Goal: Information Seeking & Learning: Learn about a topic

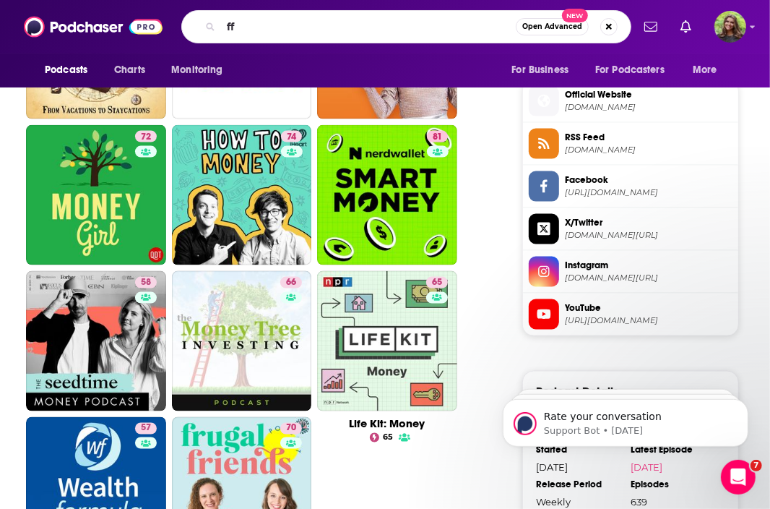
type input "f"
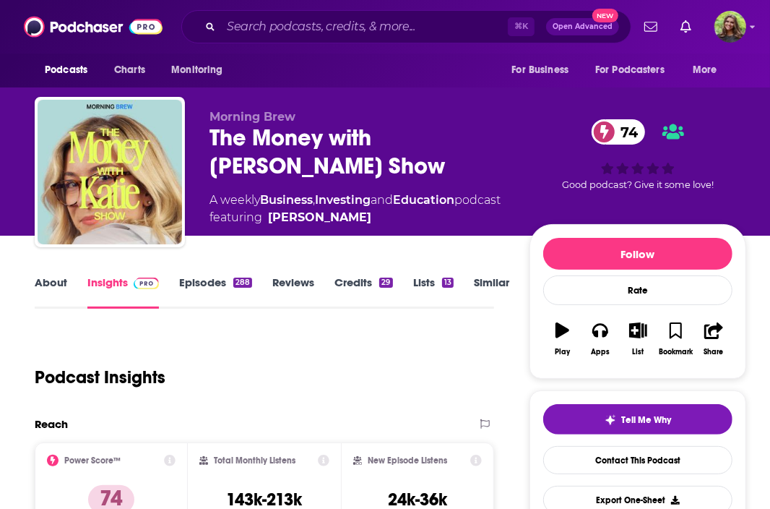
click at [54, 290] on link "About" at bounding box center [51, 291] width 33 height 33
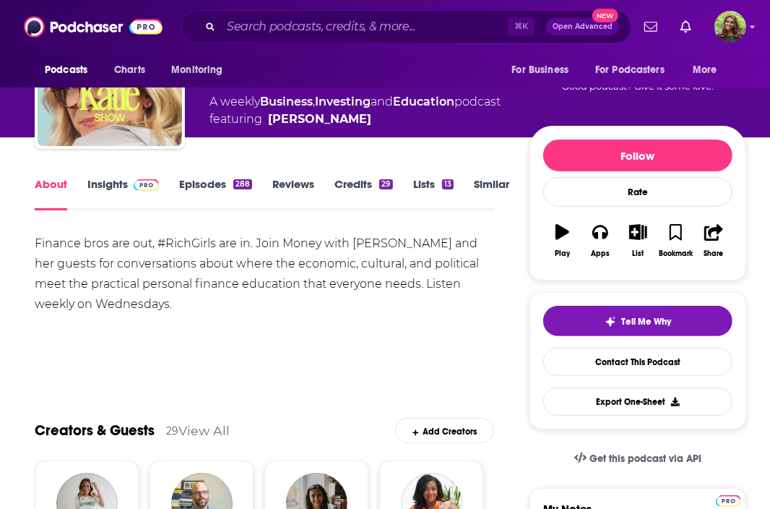
scroll to position [100, 0]
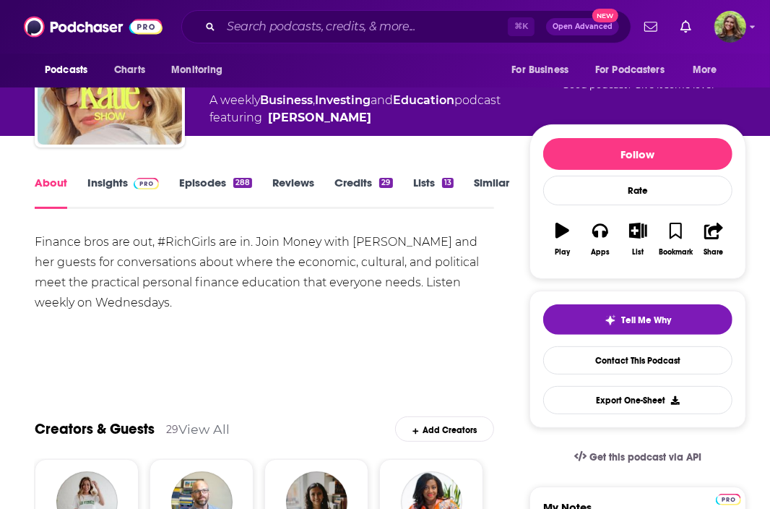
click at [207, 184] on link "Episodes 288" at bounding box center [215, 192] width 73 height 33
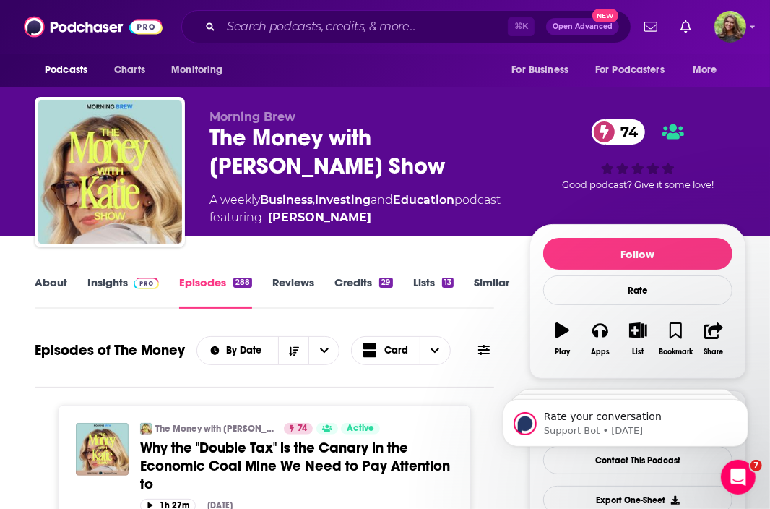
click at [107, 283] on link "Insights" at bounding box center [123, 291] width 72 height 33
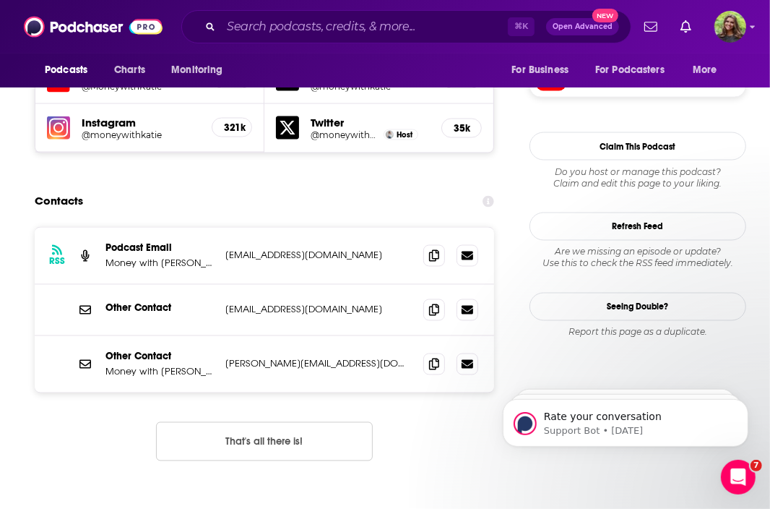
scroll to position [1346, 0]
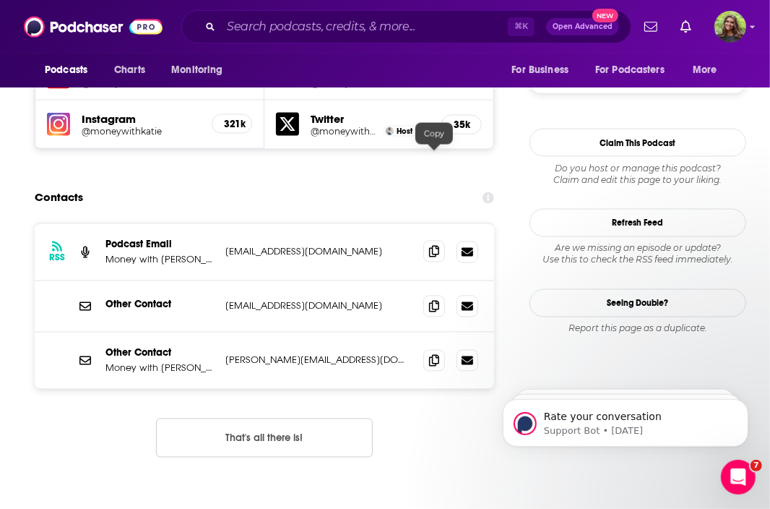
click at [439, 246] on icon at bounding box center [434, 252] width 10 height 12
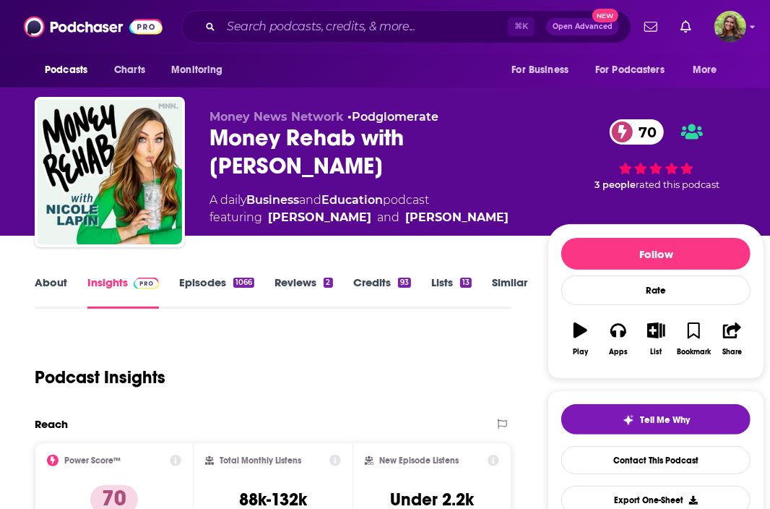
click at [48, 283] on link "About" at bounding box center [51, 291] width 33 height 33
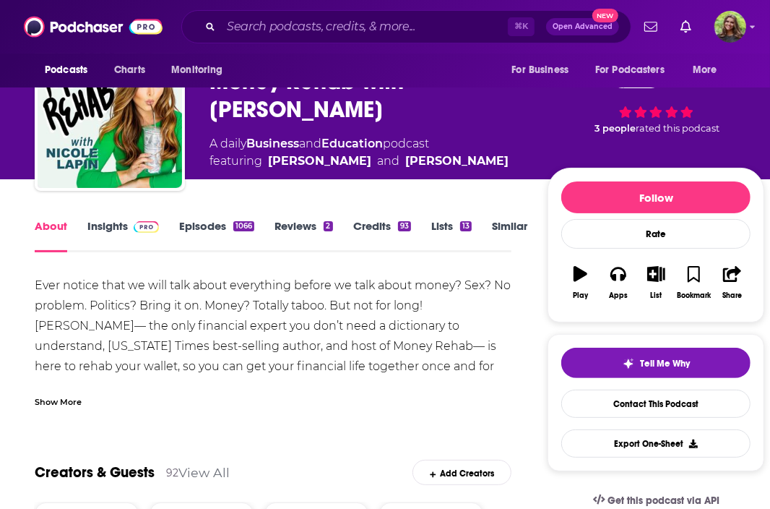
scroll to position [59, 0]
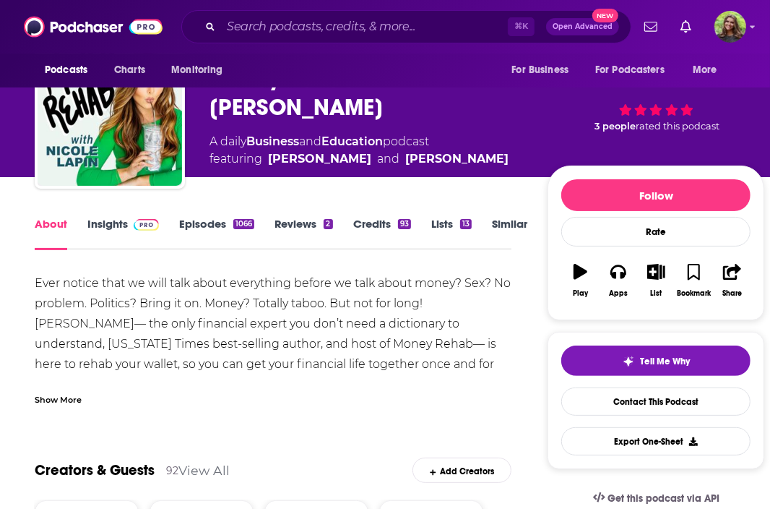
click at [196, 223] on link "Episodes 1066" at bounding box center [216, 233] width 75 height 33
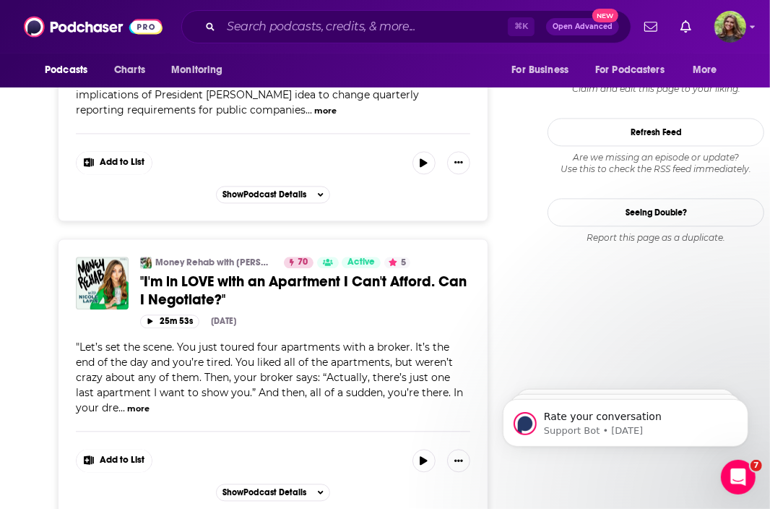
scroll to position [1711, 0]
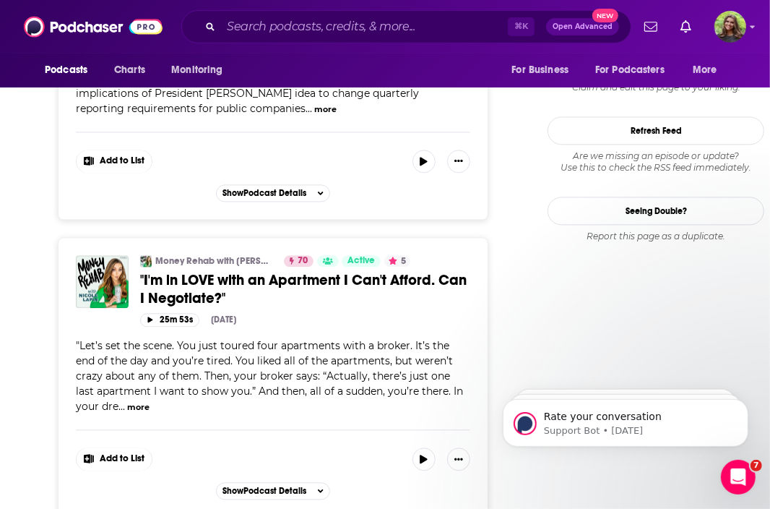
click at [127, 401] on button "more" at bounding box center [138, 407] width 22 height 12
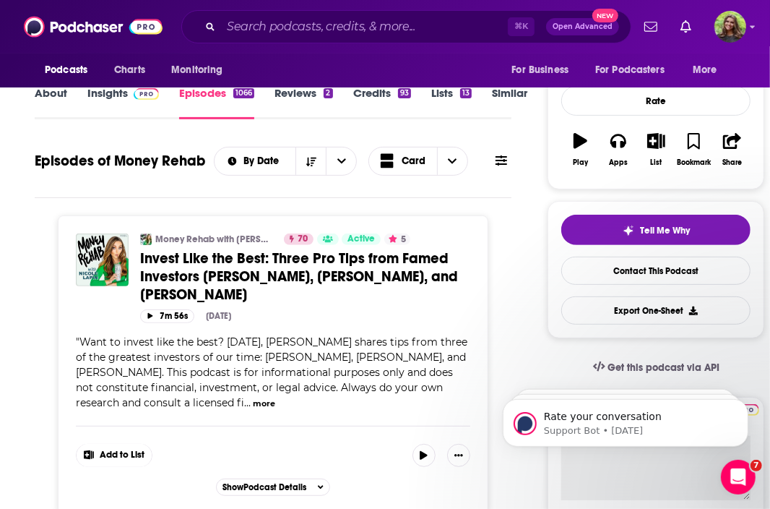
scroll to position [0, 0]
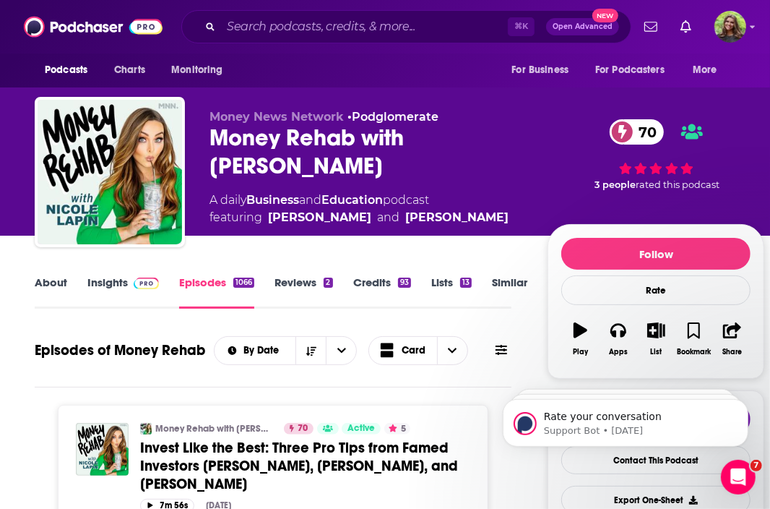
click at [90, 296] on link "Insights" at bounding box center [123, 291] width 72 height 33
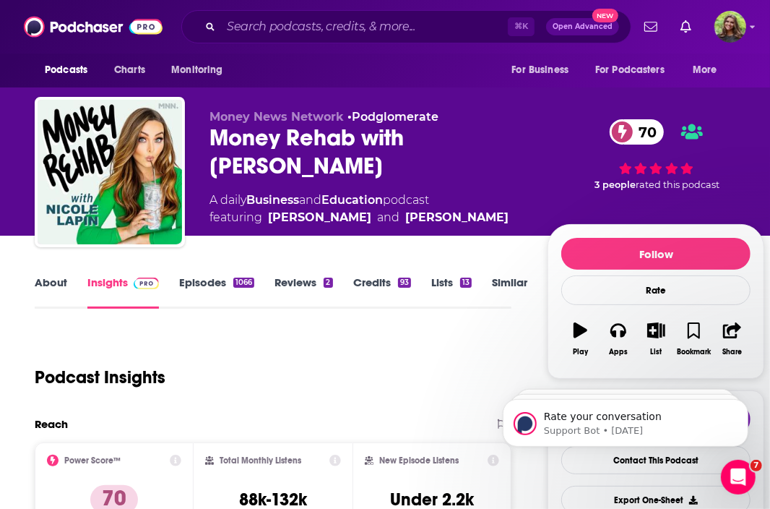
click at [117, 291] on link "Insights" at bounding box center [123, 291] width 72 height 33
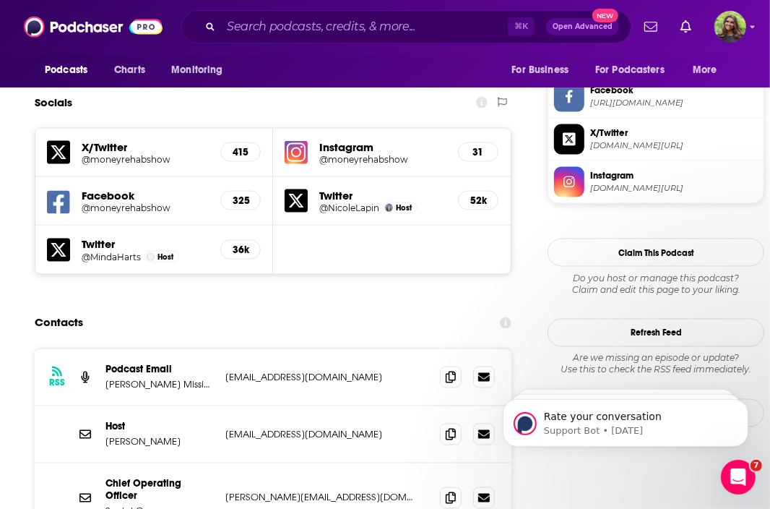
scroll to position [1237, 0]
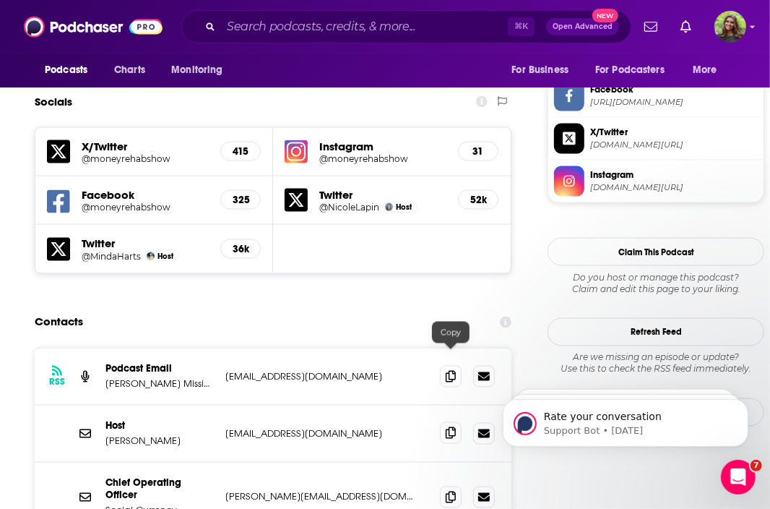
click at [447, 427] on icon at bounding box center [451, 433] width 10 height 12
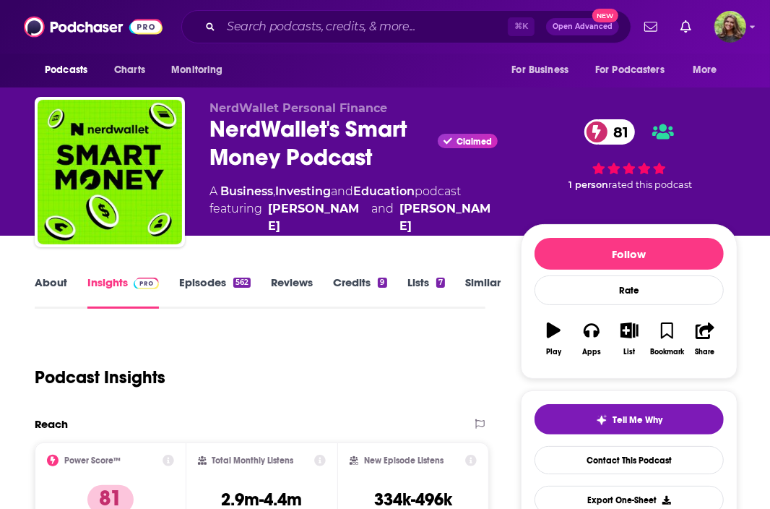
click at [187, 293] on link "Episodes 562" at bounding box center [215, 291] width 72 height 33
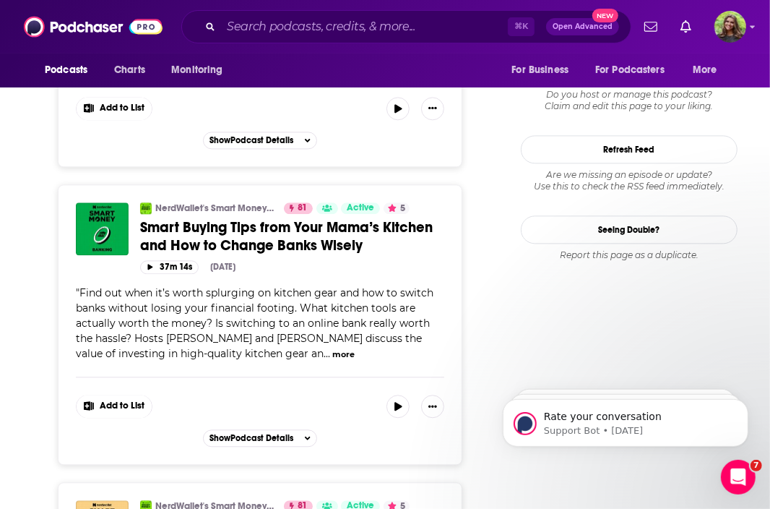
scroll to position [1796, 0]
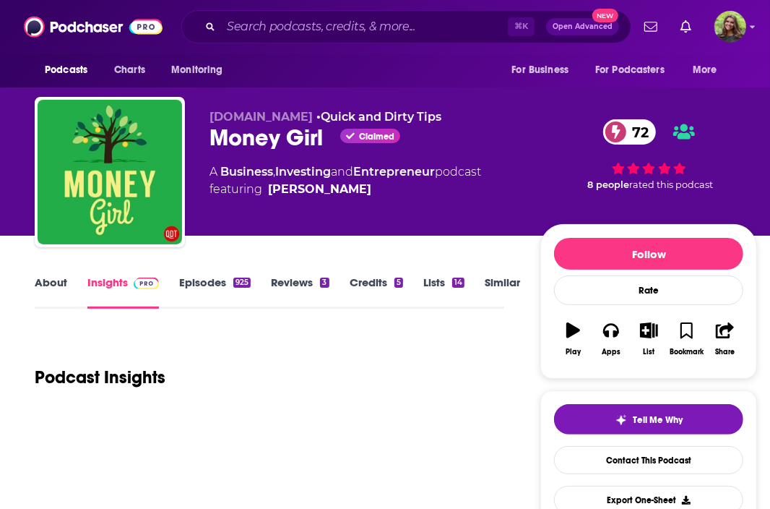
click at [190, 293] on link "Episodes 925" at bounding box center [215, 291] width 72 height 33
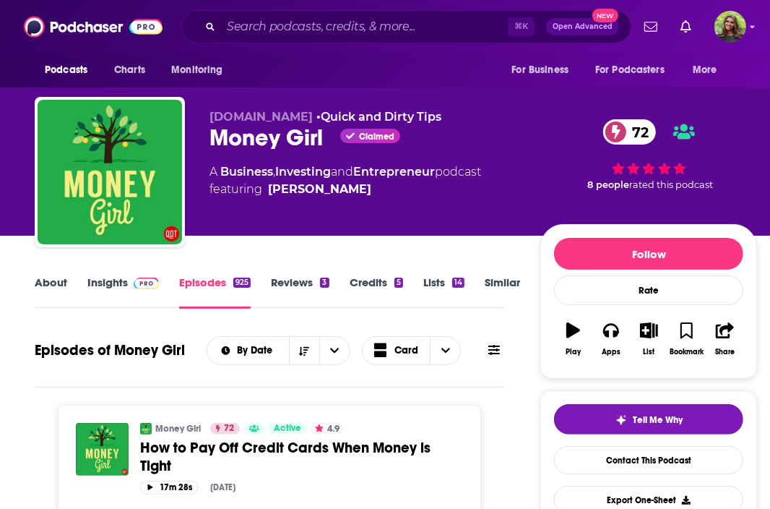
click at [98, 280] on link "Insights" at bounding box center [123, 291] width 72 height 33
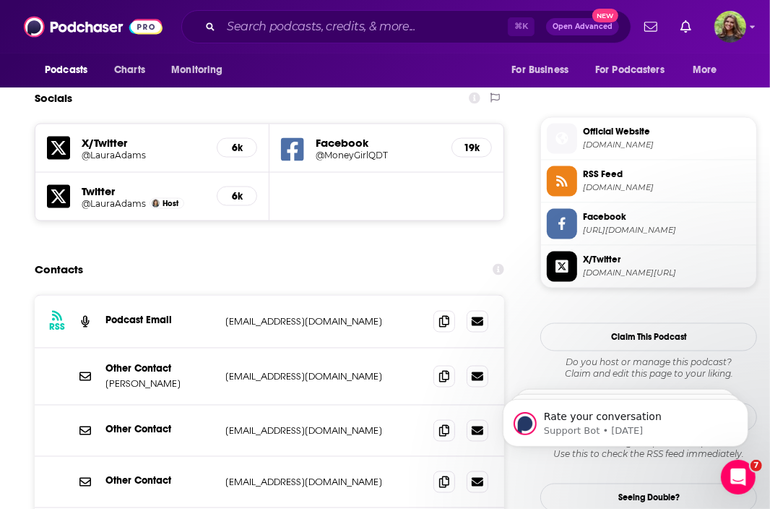
scroll to position [1259, 0]
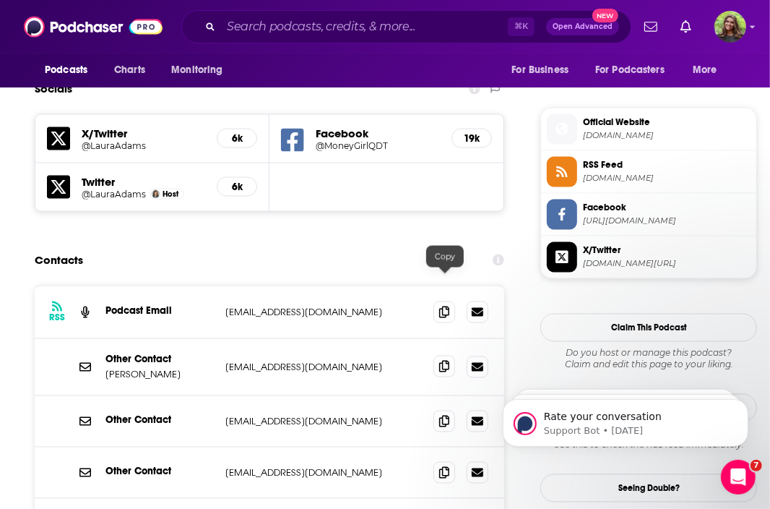
click at [447, 361] on icon at bounding box center [444, 367] width 10 height 12
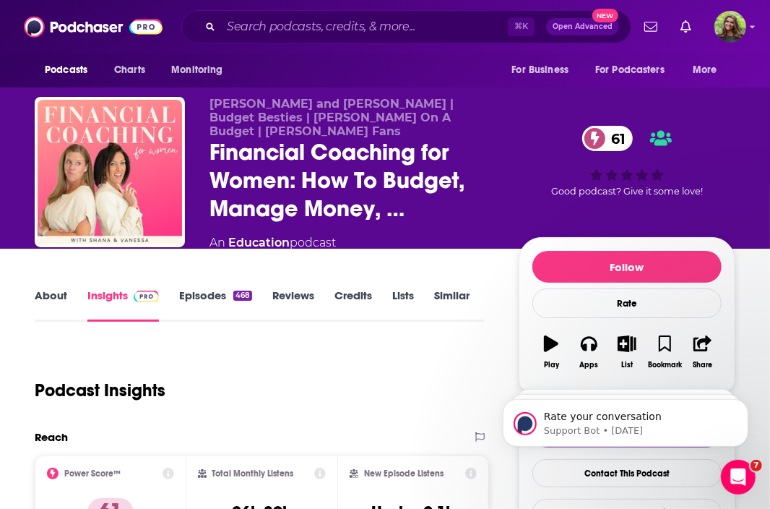
click at [211, 288] on link "Episodes 468" at bounding box center [215, 304] width 73 height 33
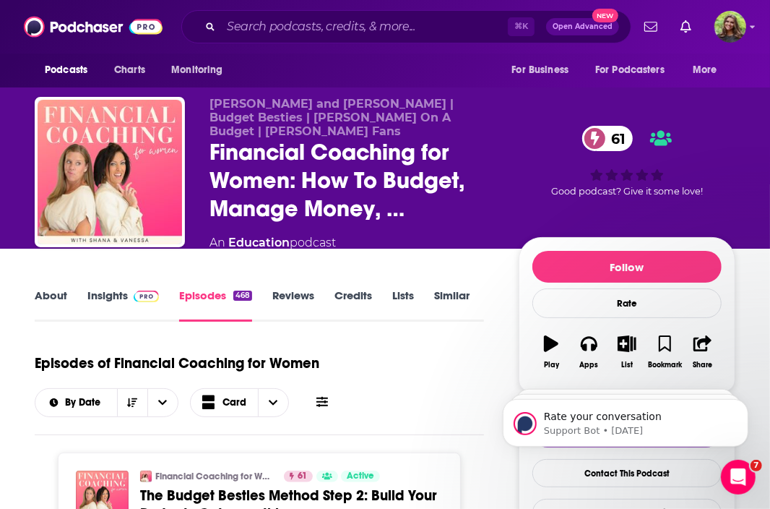
click at [88, 289] on link "Insights" at bounding box center [123, 304] width 72 height 33
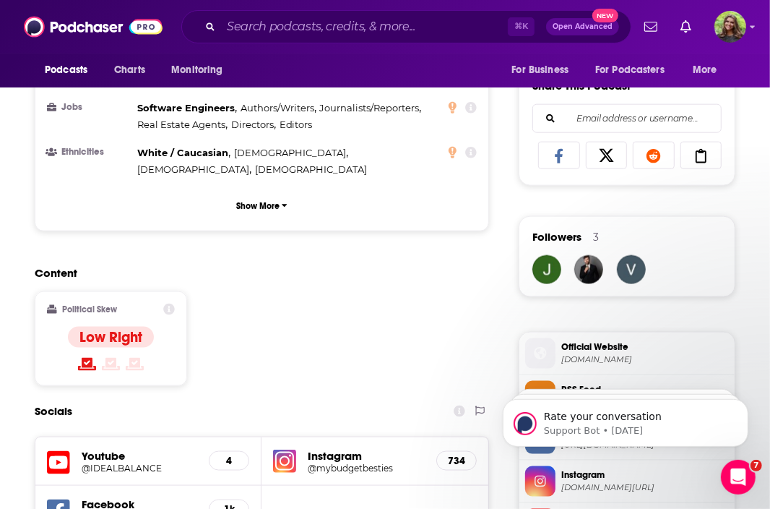
scroll to position [1337, 0]
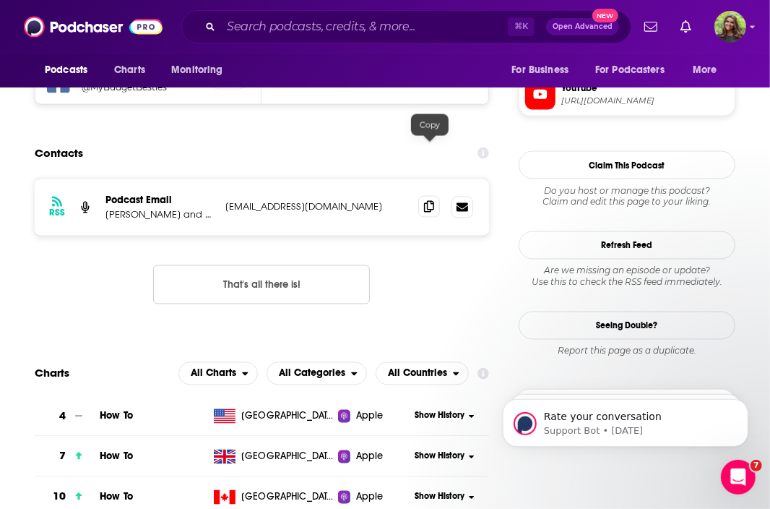
click at [431, 201] on icon at bounding box center [429, 207] width 10 height 12
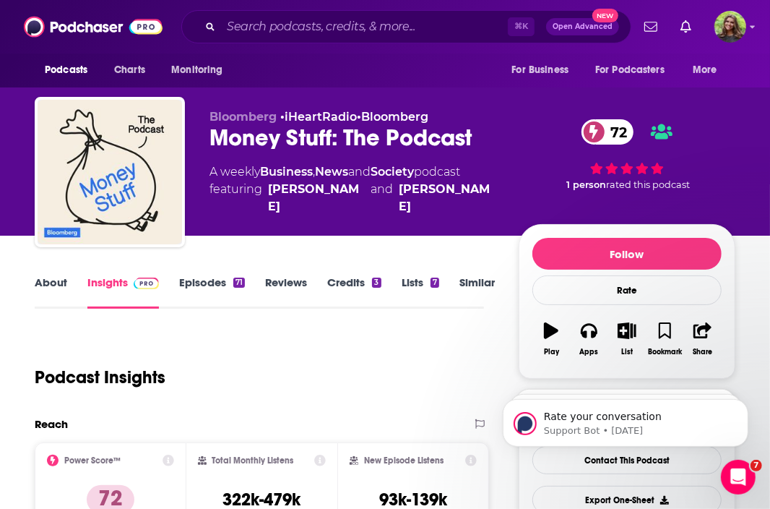
click at [191, 282] on link "Episodes 71" at bounding box center [212, 291] width 66 height 33
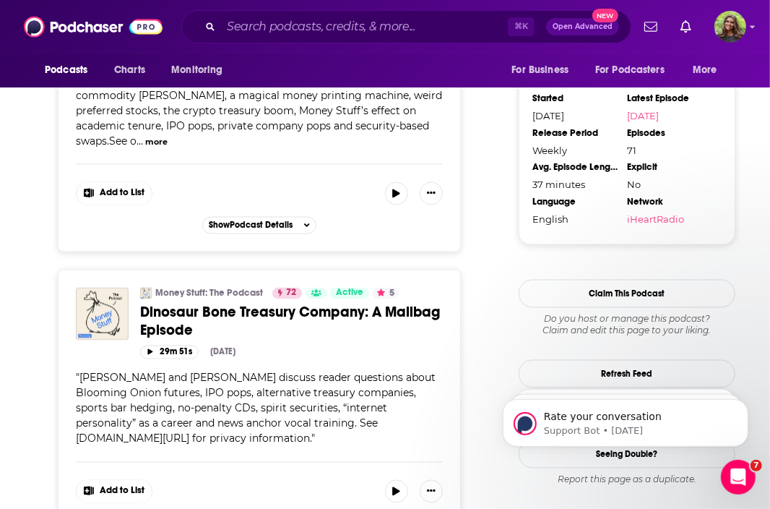
scroll to position [1380, 0]
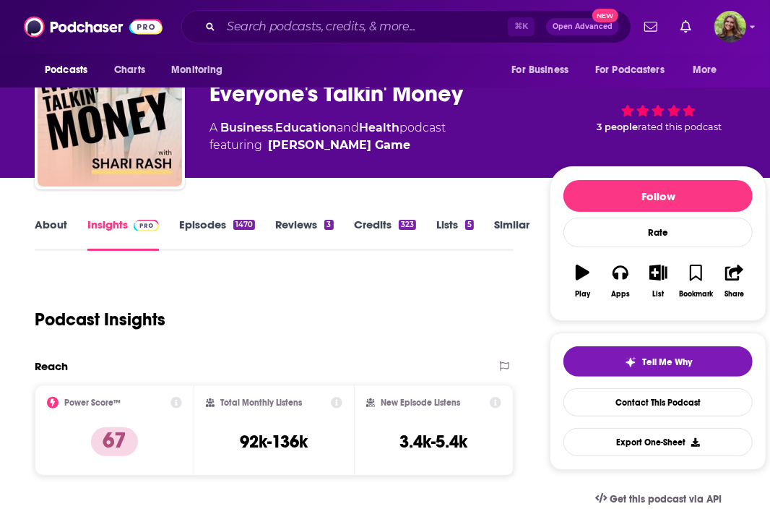
scroll to position [67, 0]
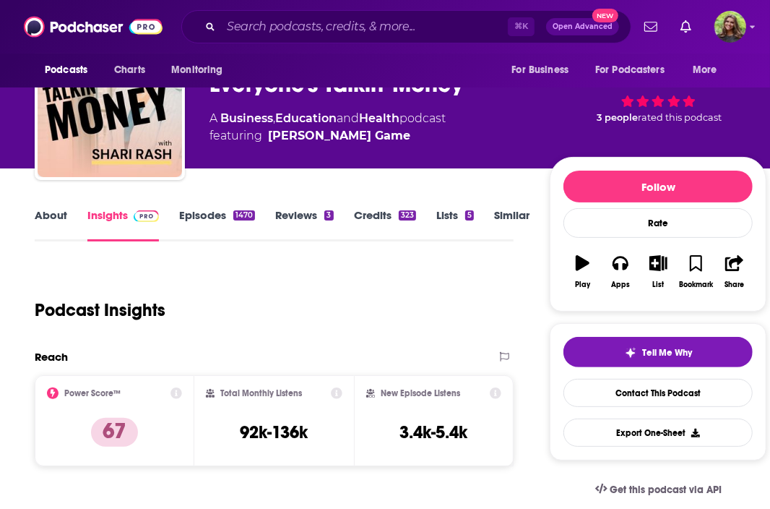
click at [209, 214] on link "Episodes 1470" at bounding box center [217, 224] width 76 height 33
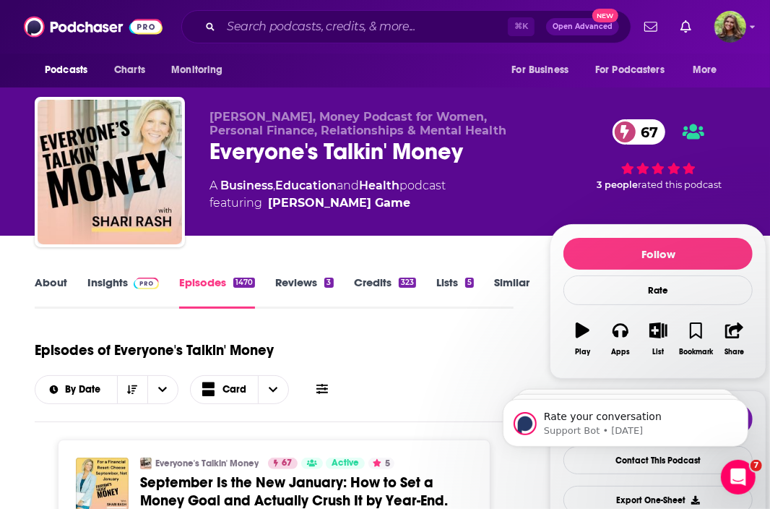
click at [137, 278] on img at bounding box center [146, 283] width 25 height 12
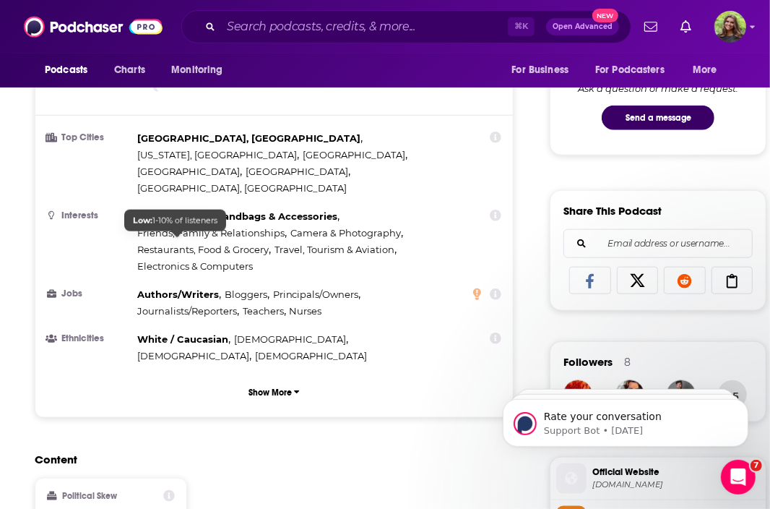
scroll to position [1254, 0]
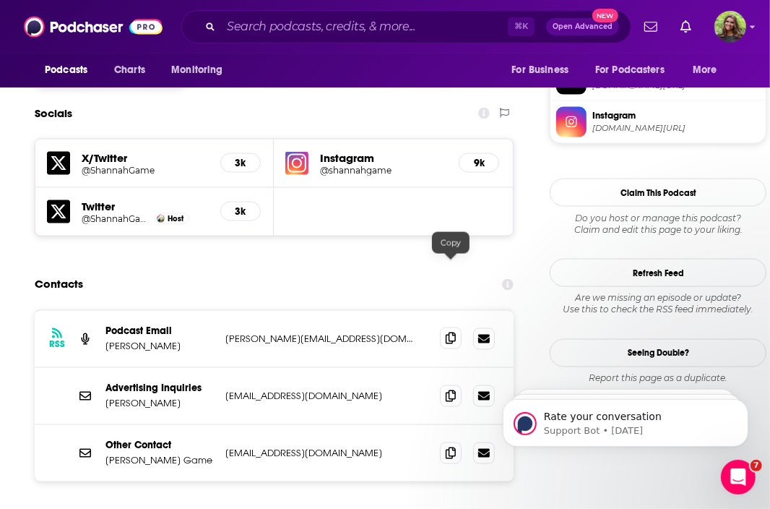
click at [449, 332] on icon at bounding box center [451, 338] width 10 height 12
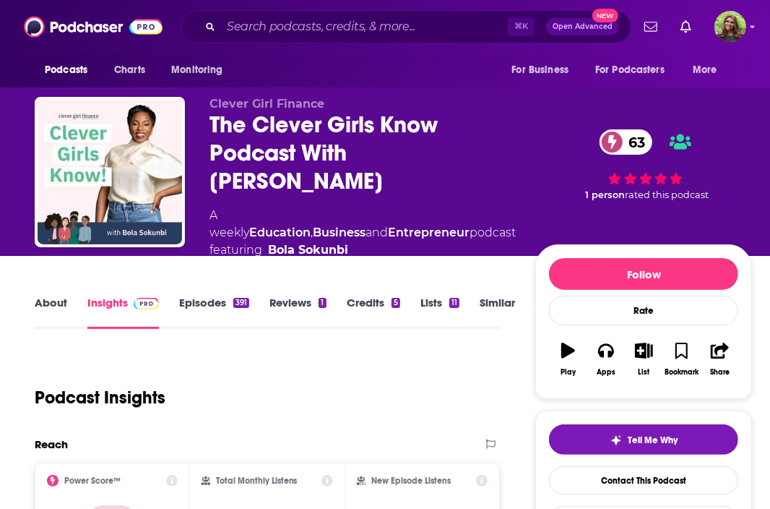
click at [212, 296] on link "Episodes 391" at bounding box center [214, 312] width 70 height 33
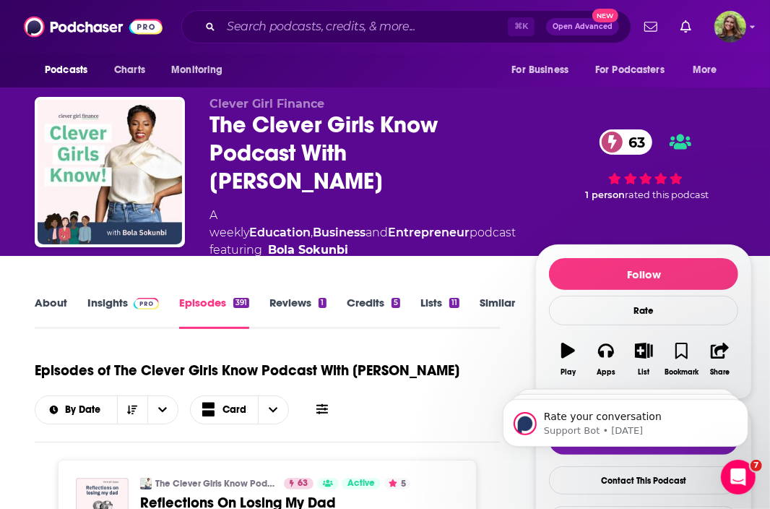
click at [100, 296] on link "Insights" at bounding box center [123, 312] width 72 height 33
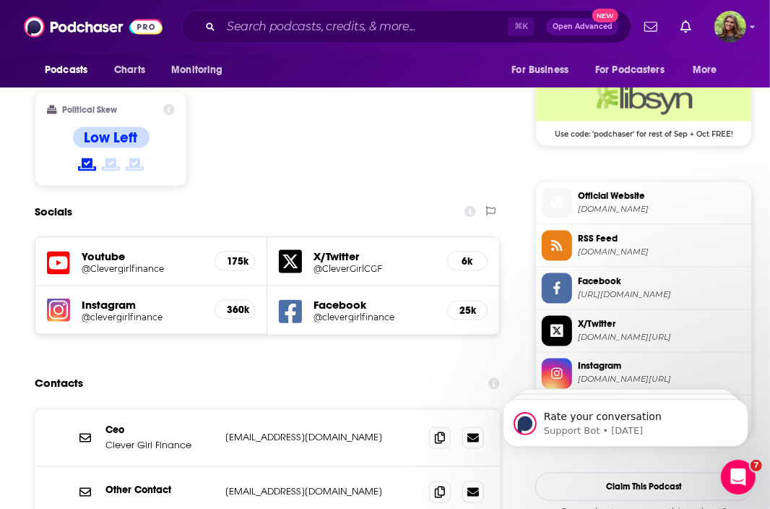
scroll to position [1210, 0]
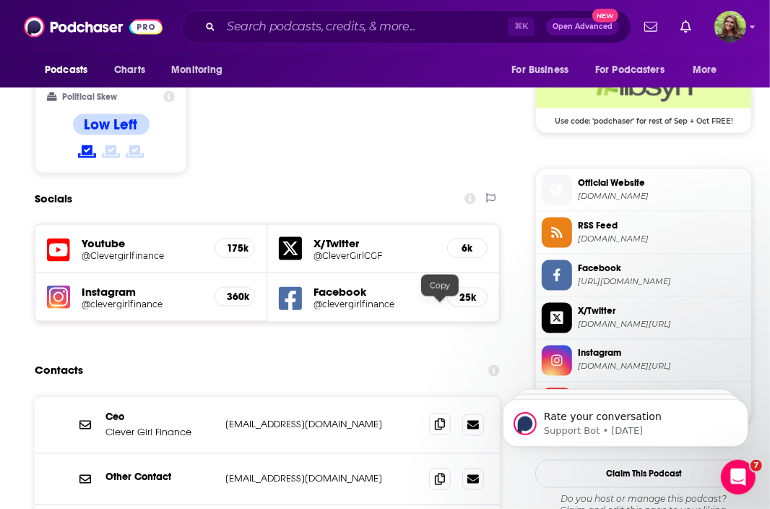
click at [445, 413] on span at bounding box center [440, 424] width 22 height 22
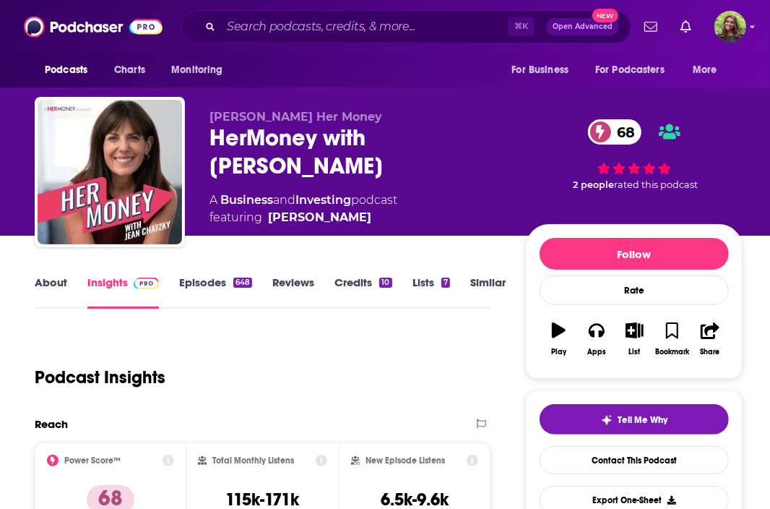
click at [200, 290] on link "Episodes 648" at bounding box center [215, 291] width 73 height 33
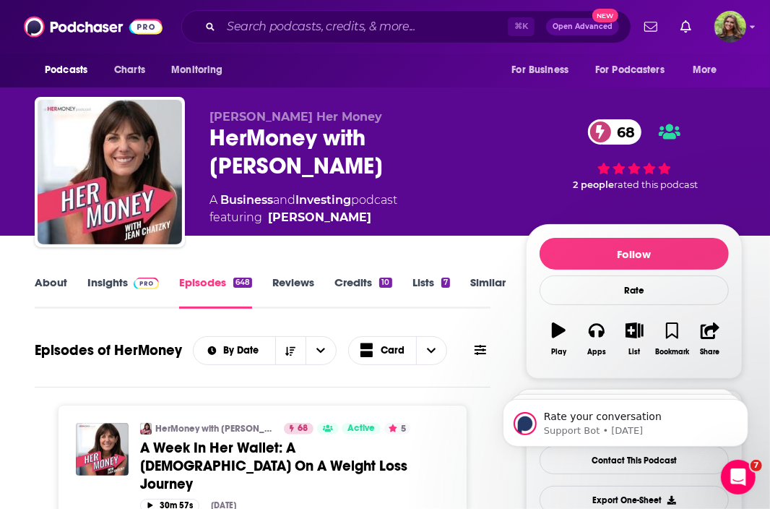
click at [107, 289] on link "Insights" at bounding box center [123, 291] width 72 height 33
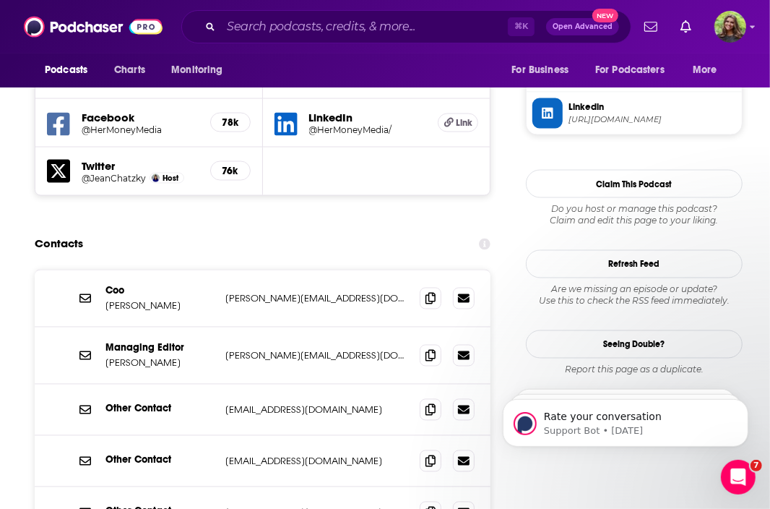
scroll to position [1363, 0]
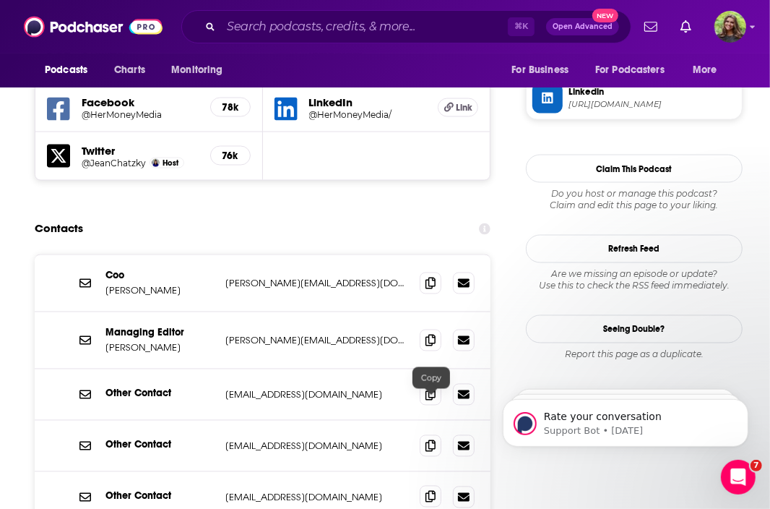
click at [434, 491] on icon at bounding box center [431, 497] width 10 height 12
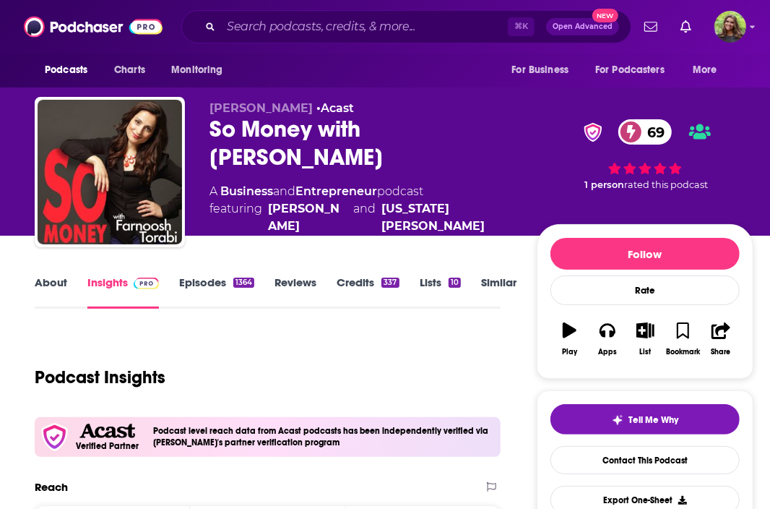
click at [205, 288] on link "Episodes 1364" at bounding box center [216, 291] width 75 height 33
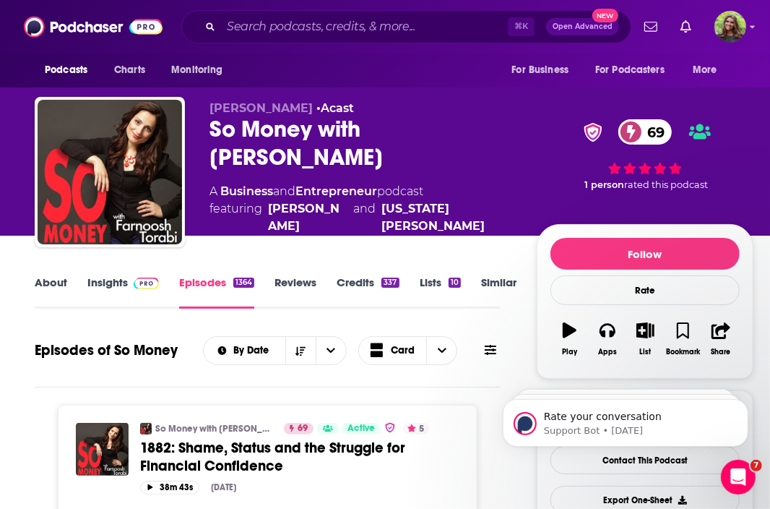
click at [92, 285] on link "Insights" at bounding box center [123, 291] width 72 height 33
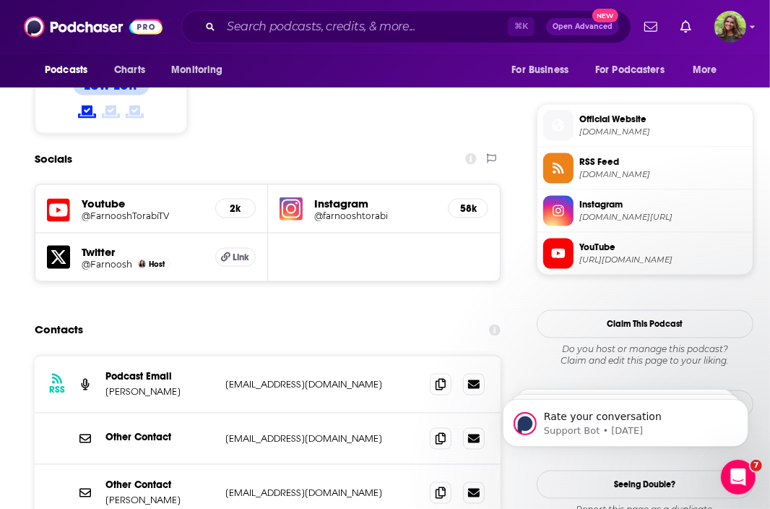
scroll to position [1262, 0]
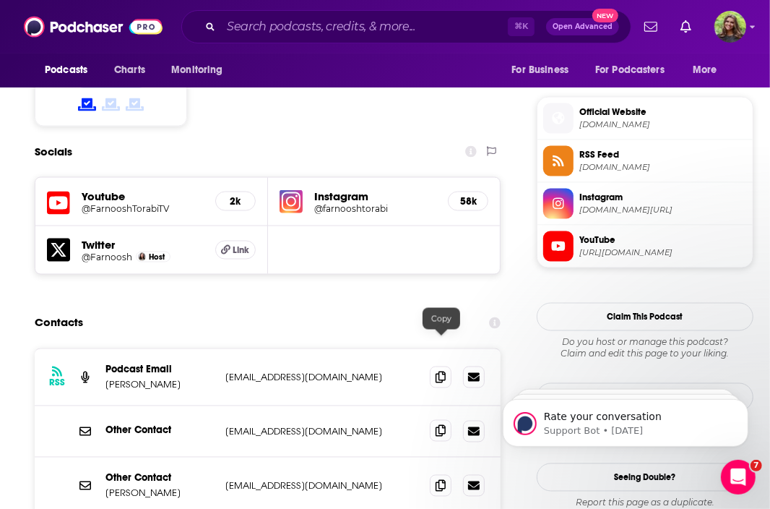
click at [437, 425] on icon at bounding box center [441, 431] width 10 height 12
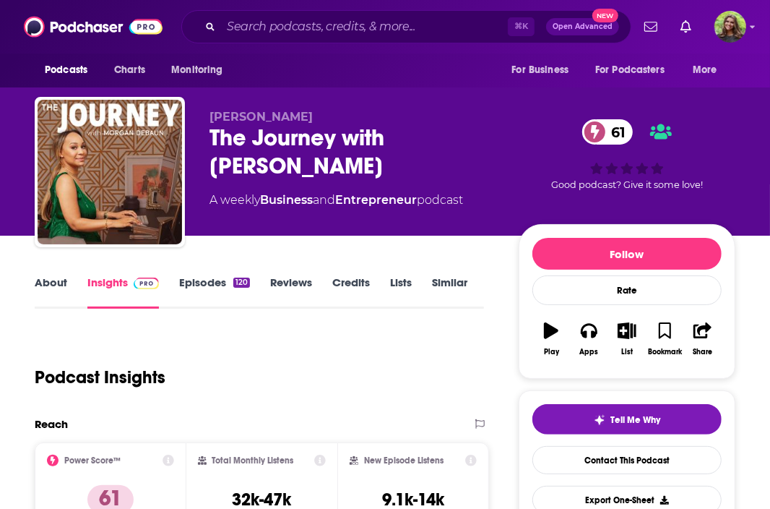
click at [199, 281] on link "Episodes 120" at bounding box center [214, 291] width 71 height 33
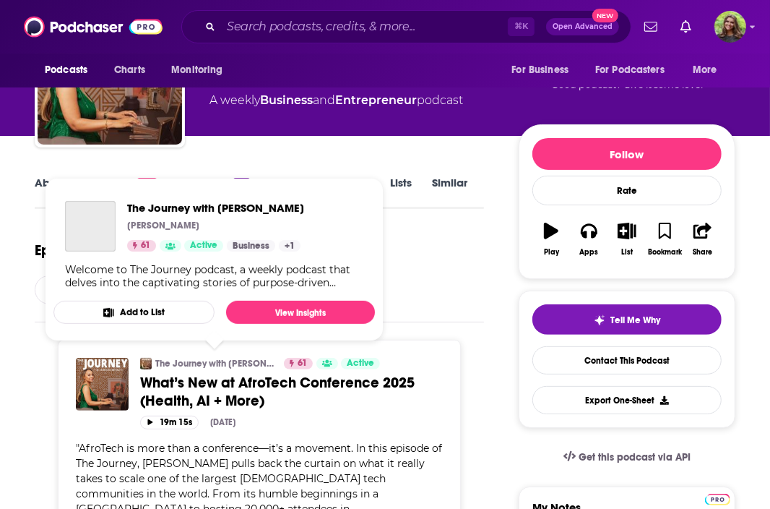
scroll to position [79, 0]
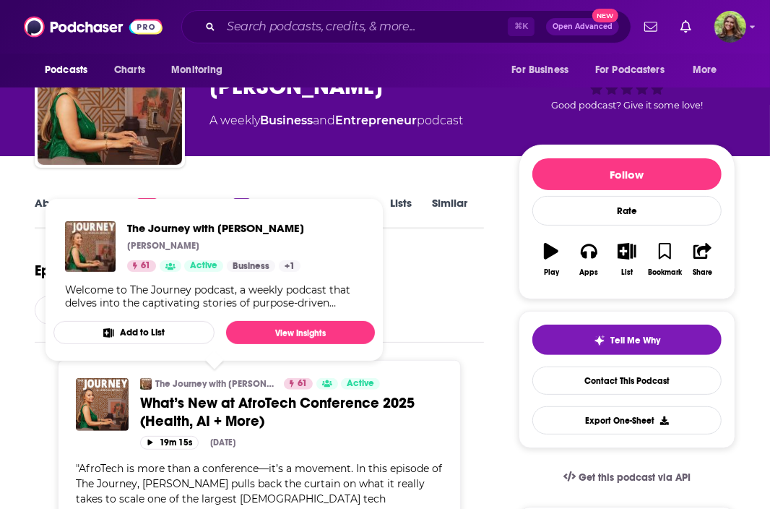
click at [45, 202] on span "The Journey with [PERSON_NAME] [PERSON_NAME] 61 Active Categories Business Entr…" at bounding box center [214, 279] width 339 height 181
click at [39, 202] on link "About" at bounding box center [51, 212] width 33 height 33
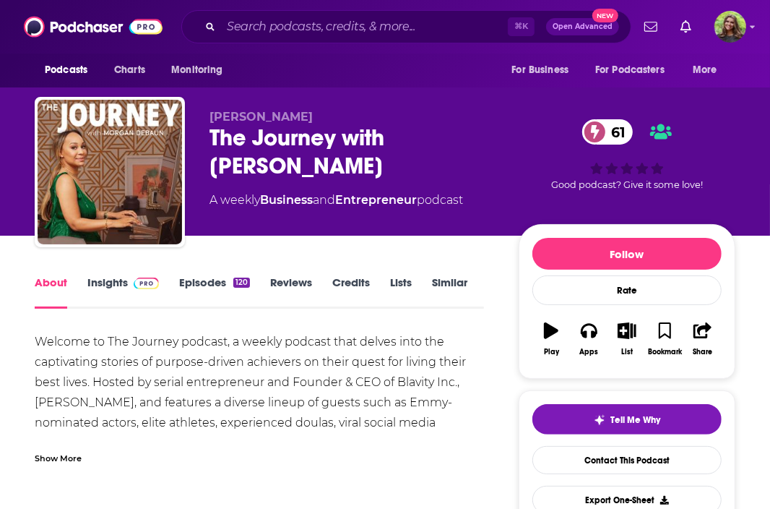
click at [65, 454] on div "Show More" at bounding box center [58, 457] width 47 height 14
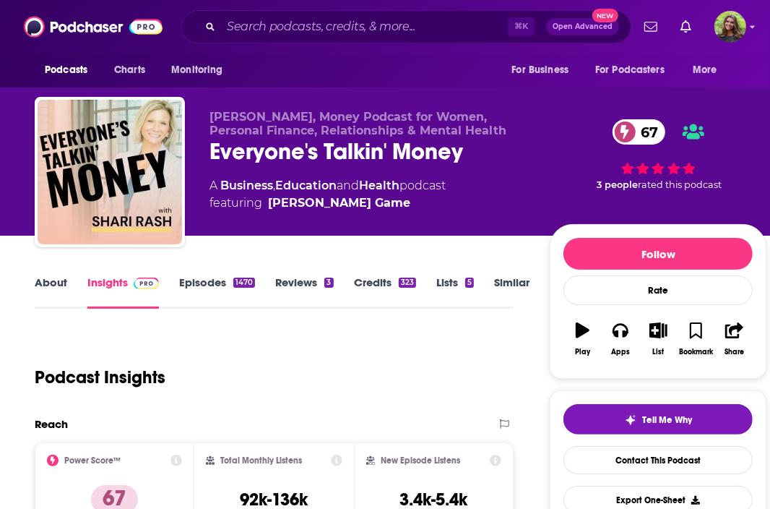
click at [202, 290] on link "Episodes 1470" at bounding box center [217, 291] width 76 height 33
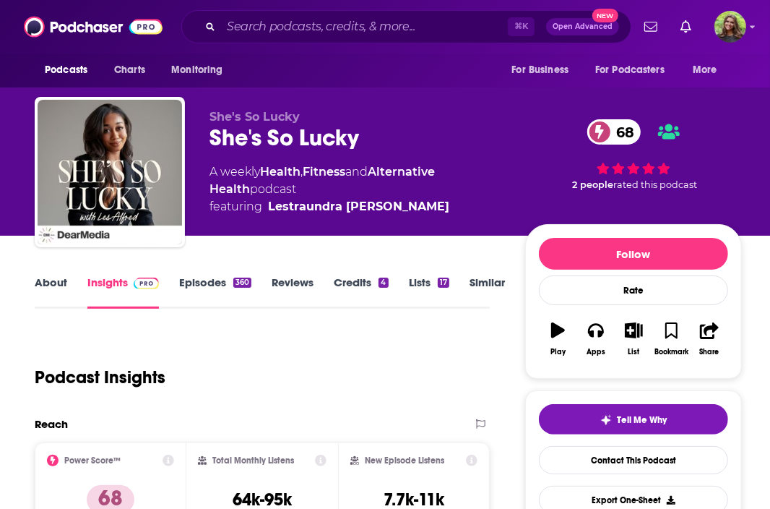
click at [48, 289] on link "About" at bounding box center [51, 291] width 33 height 33
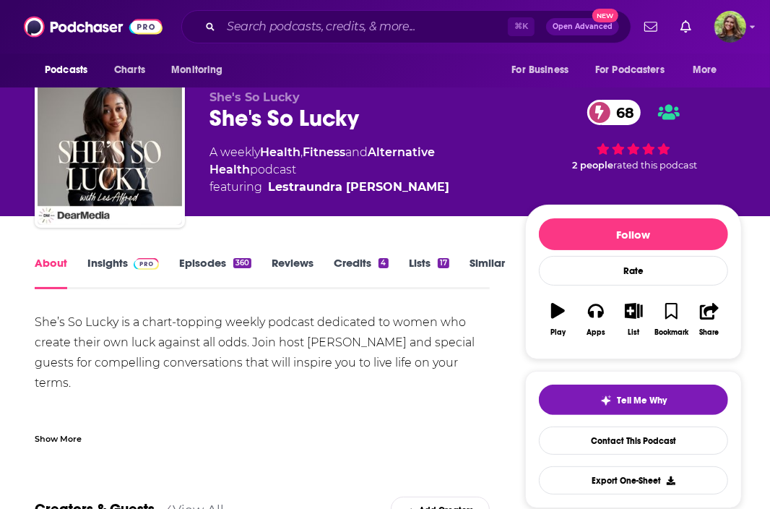
scroll to position [22, 0]
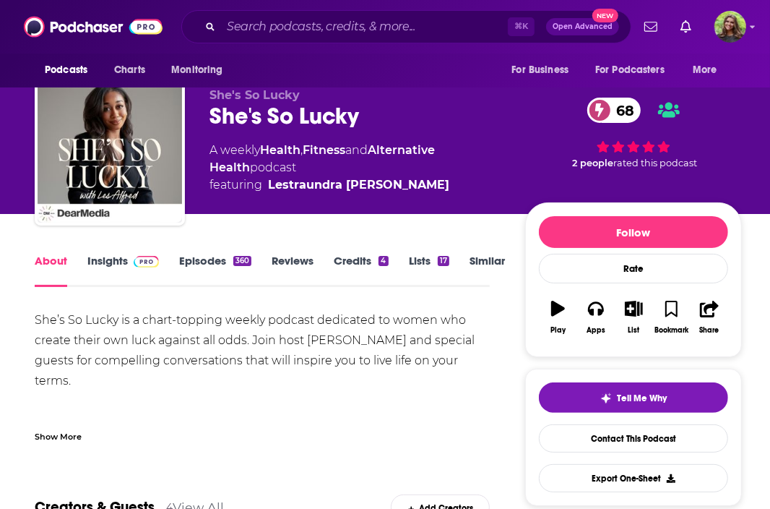
click at [64, 436] on div "Show More" at bounding box center [58, 435] width 47 height 14
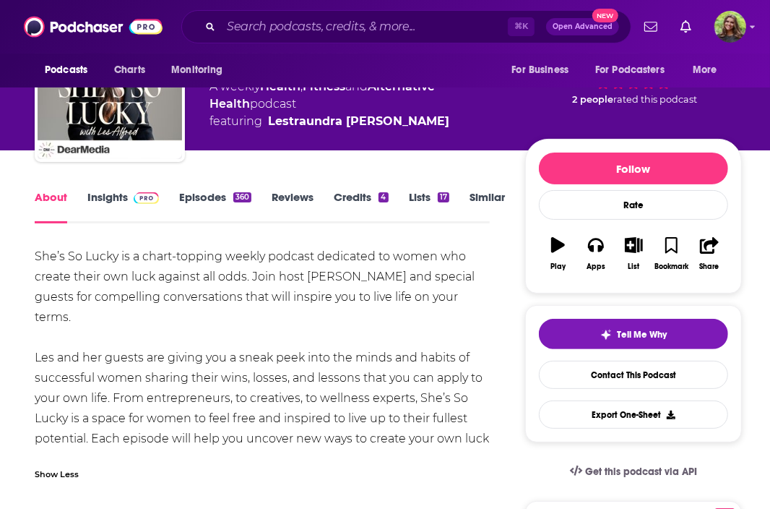
scroll to position [92, 0]
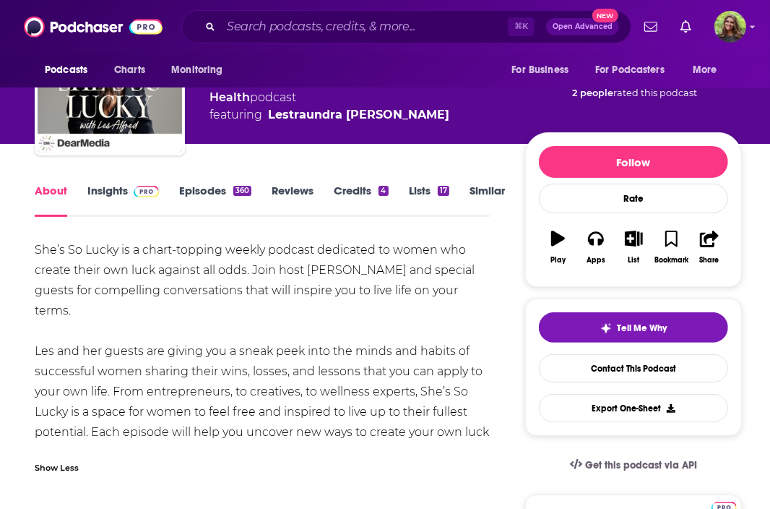
click at [192, 191] on link "Episodes 360" at bounding box center [215, 200] width 72 height 33
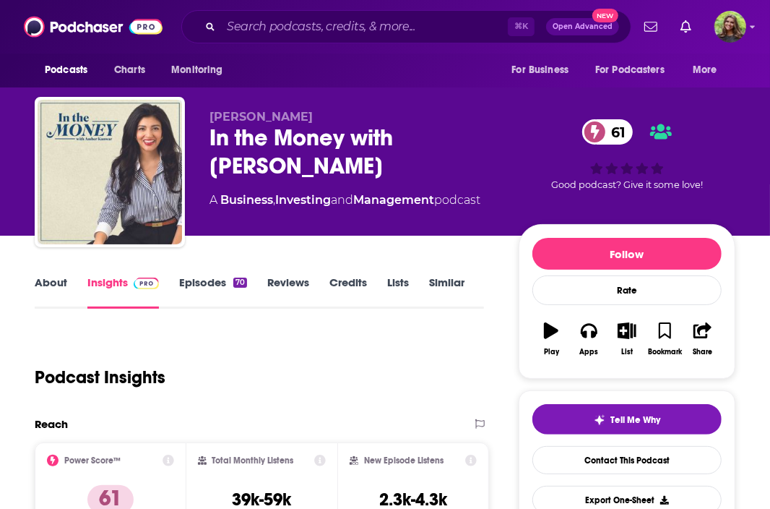
click at [191, 280] on link "Episodes 70" at bounding box center [213, 291] width 68 height 33
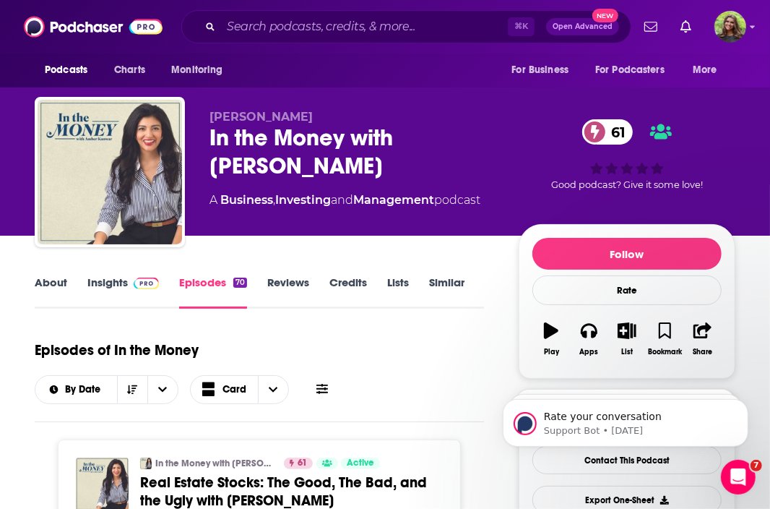
click at [107, 286] on link "Insights" at bounding box center [123, 291] width 72 height 33
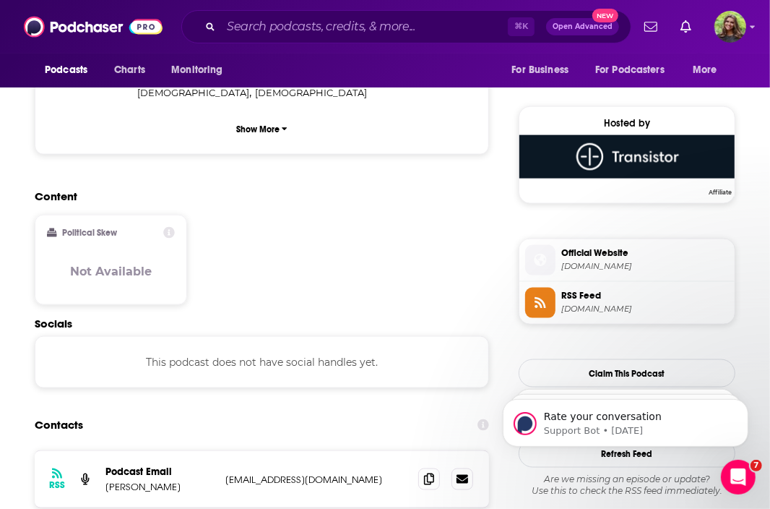
scroll to position [1048, 0]
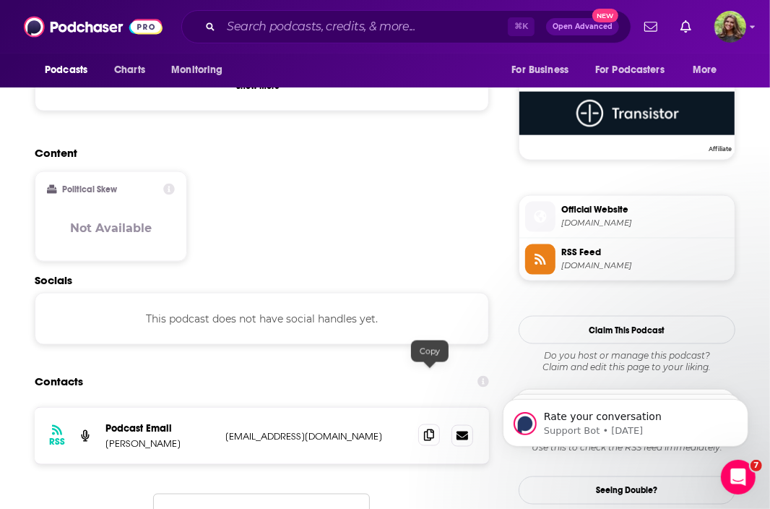
click at [430, 429] on icon at bounding box center [429, 435] width 10 height 12
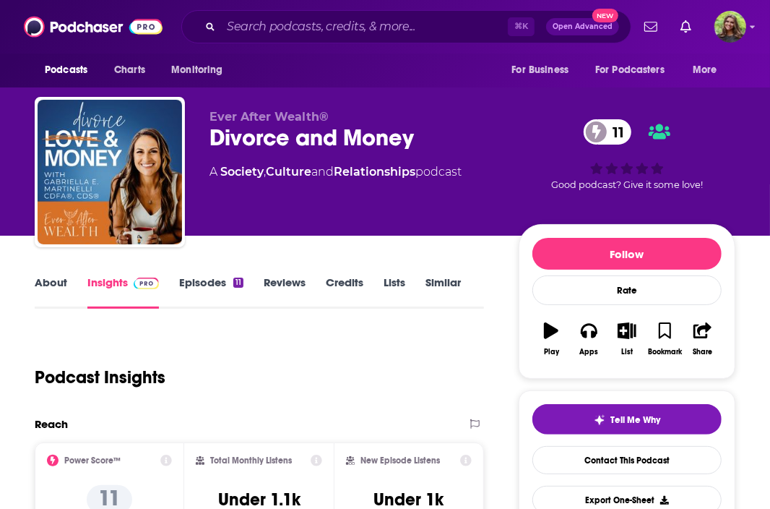
click at [201, 288] on link "Episodes 11" at bounding box center [211, 291] width 64 height 33
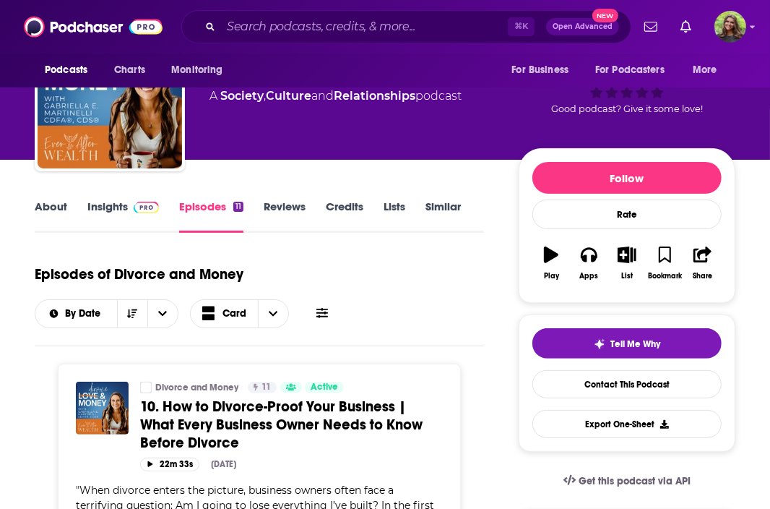
scroll to position [9, 0]
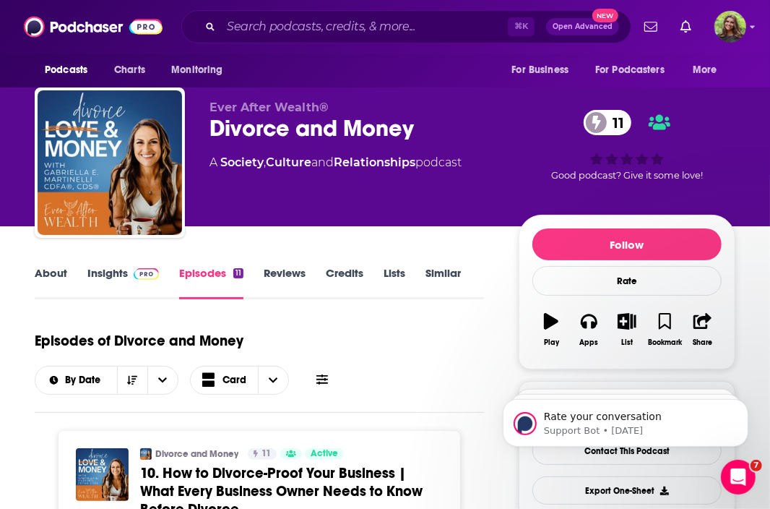
scroll to position [0, 0]
click at [105, 275] on link "Insights" at bounding box center [123, 282] width 72 height 33
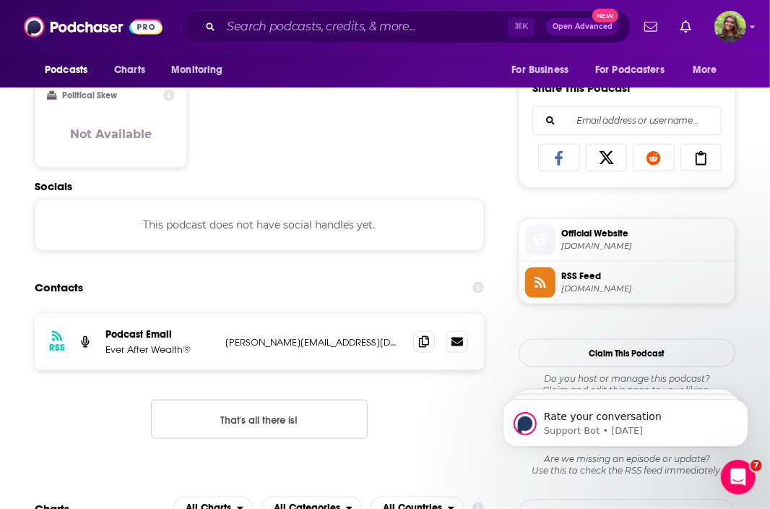
scroll to position [893, 0]
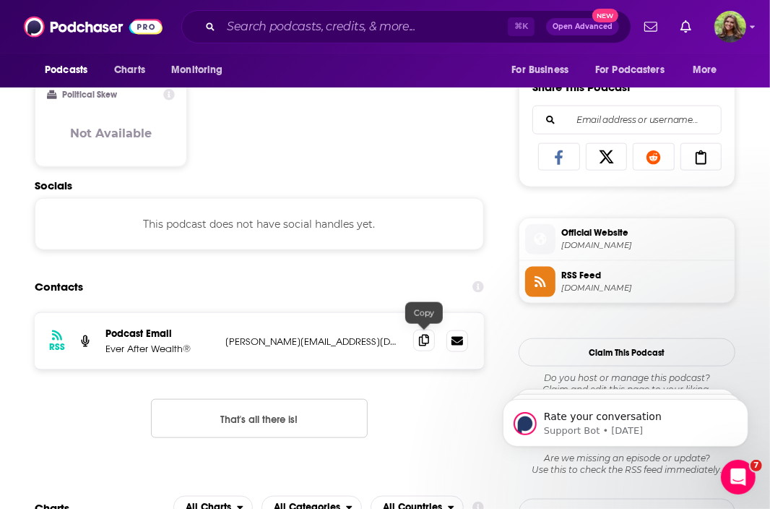
click at [422, 337] on icon at bounding box center [424, 341] width 10 height 12
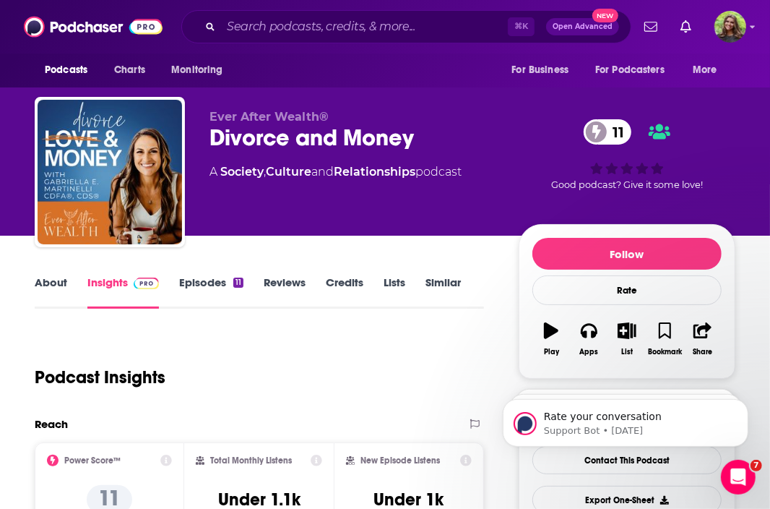
click at [52, 296] on link "About" at bounding box center [51, 291] width 33 height 33
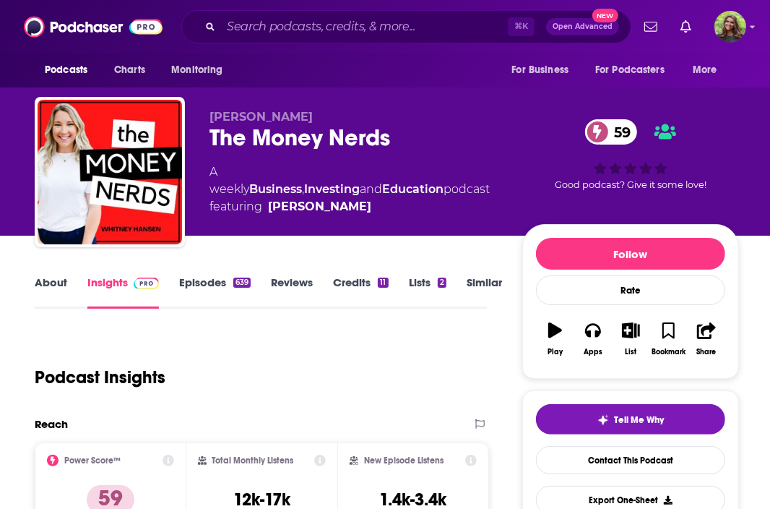
click at [53, 280] on link "About" at bounding box center [51, 291] width 33 height 33
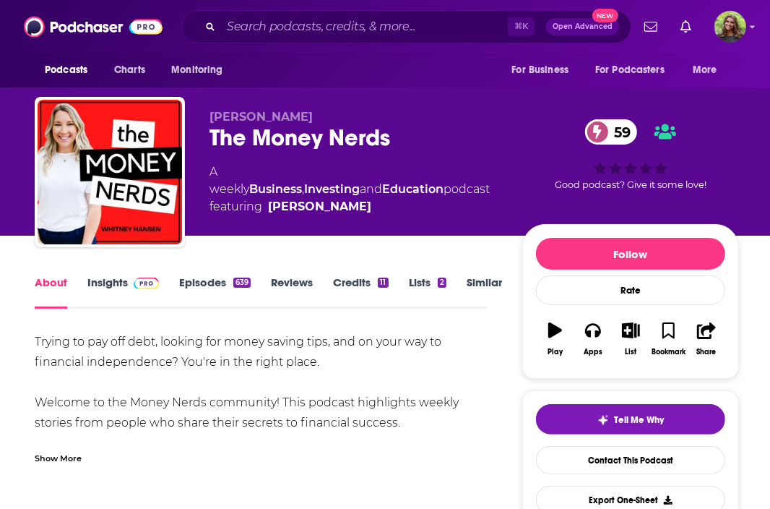
click at [189, 283] on link "Episodes 639" at bounding box center [215, 291] width 72 height 33
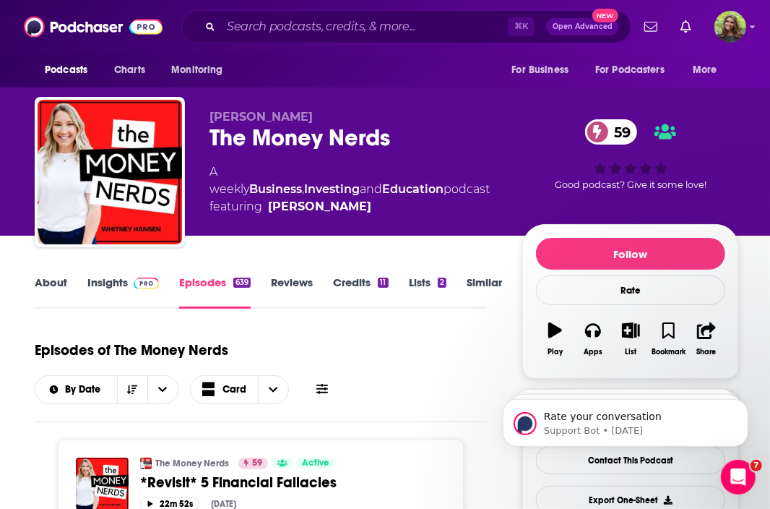
click at [106, 284] on link "Insights" at bounding box center [123, 291] width 72 height 33
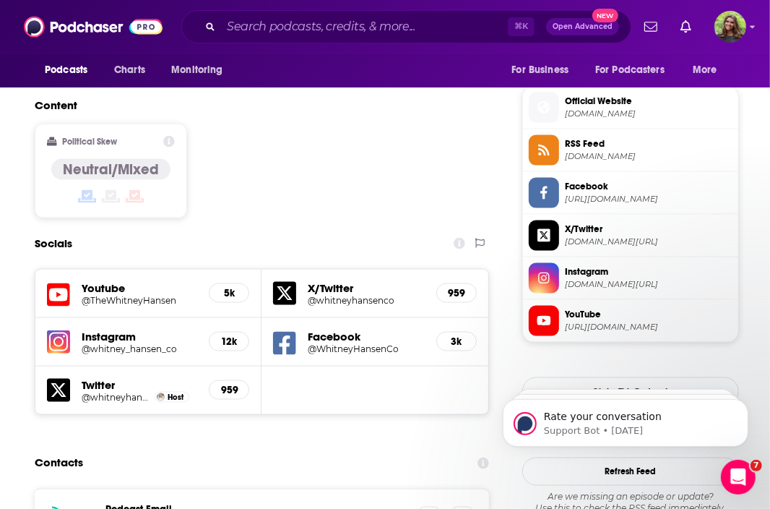
scroll to position [1164, 0]
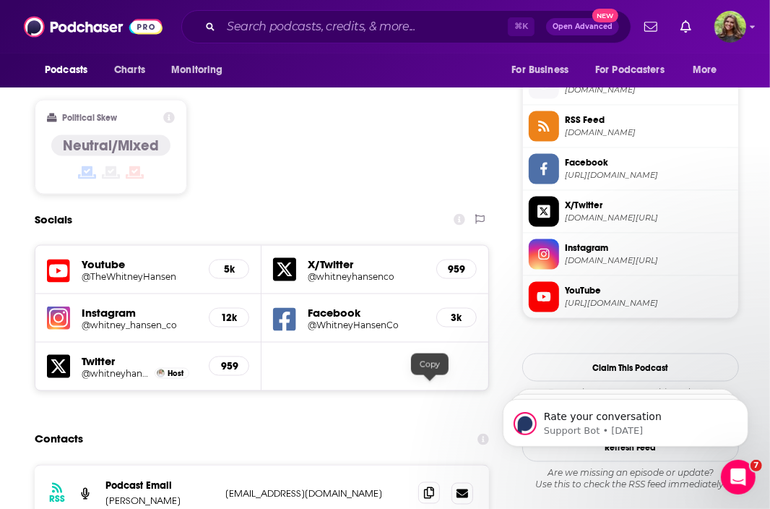
click at [428, 487] on icon at bounding box center [429, 493] width 10 height 12
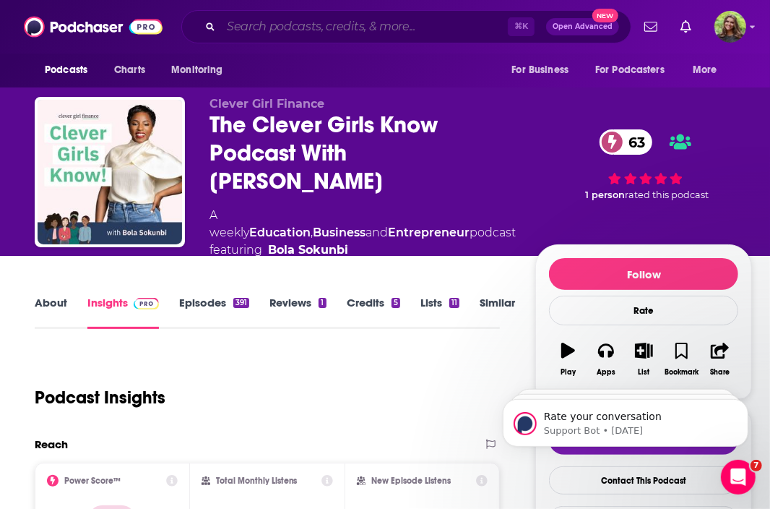
click at [296, 29] on input "Search podcasts, credits, & more..." at bounding box center [364, 26] width 287 height 23
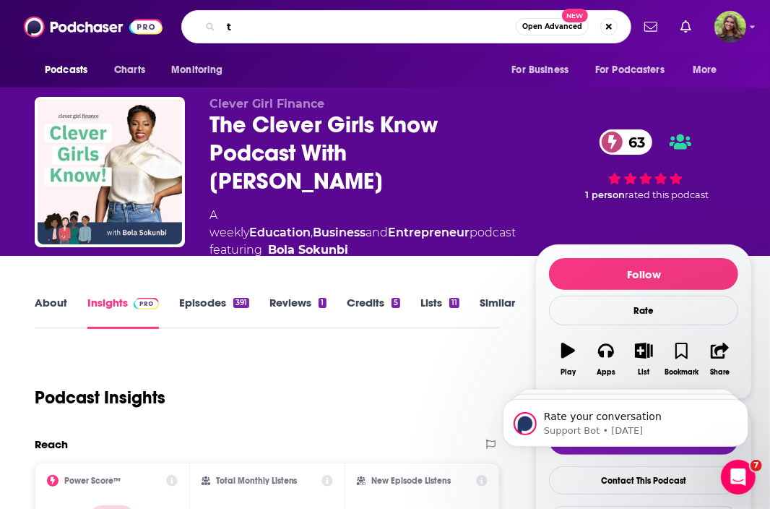
paste input "he Money Circle Podcast:"
type input "the Money Circle Podcast:"
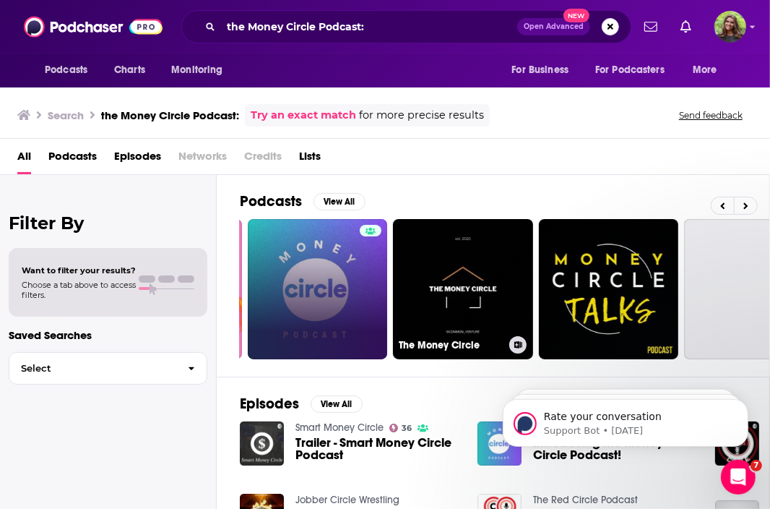
scroll to position [0, 148]
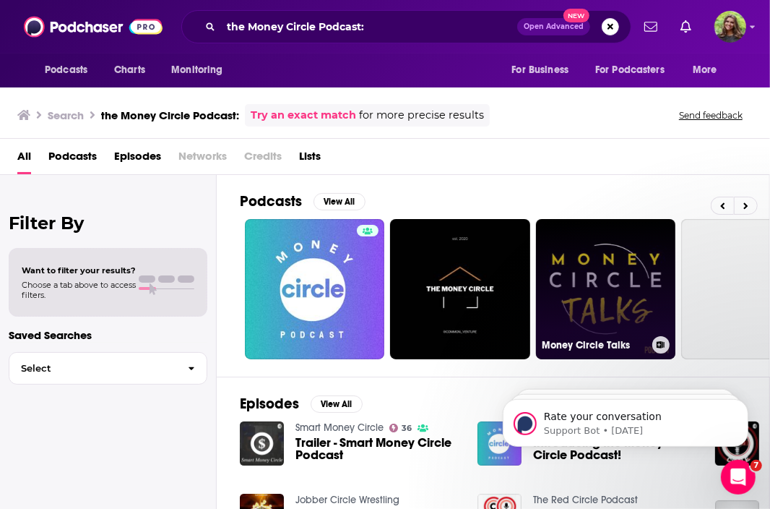
click at [571, 268] on link "Money Circle Talks" at bounding box center [606, 289] width 140 height 140
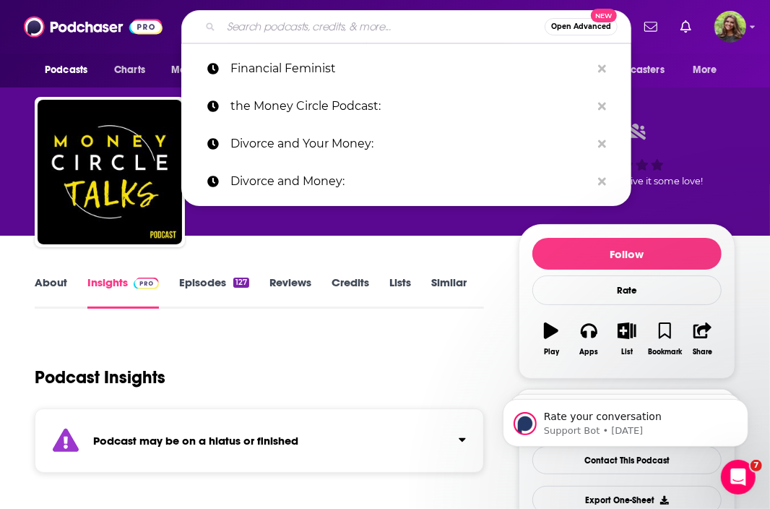
click at [361, 28] on input "Search podcasts, credits, & more..." at bounding box center [383, 26] width 324 height 23
paste input "HerMoney:"
type input "HerMoney:"
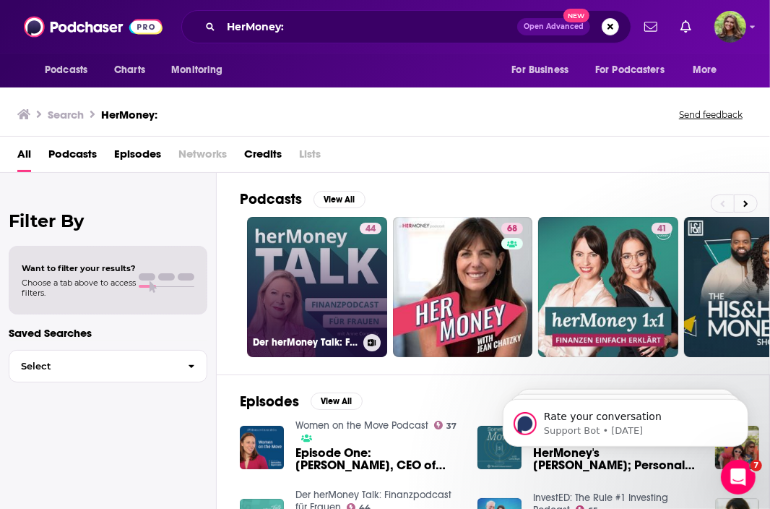
click at [294, 296] on link "44 Der herMoney Talk: Finanzpodcast für Frauen" at bounding box center [317, 287] width 140 height 140
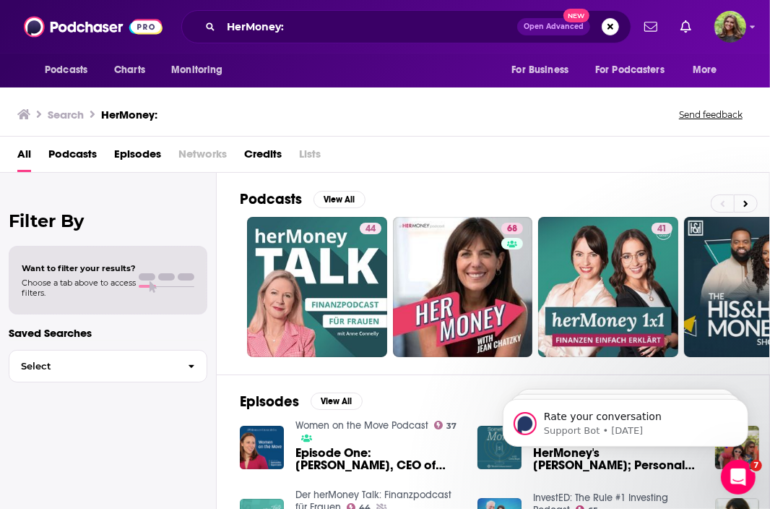
click at [504, 369] on html "Rate your conversation Support Bot • 1d ago Rate your conversation Support Bot …" at bounding box center [624, 418] width 289 height 101
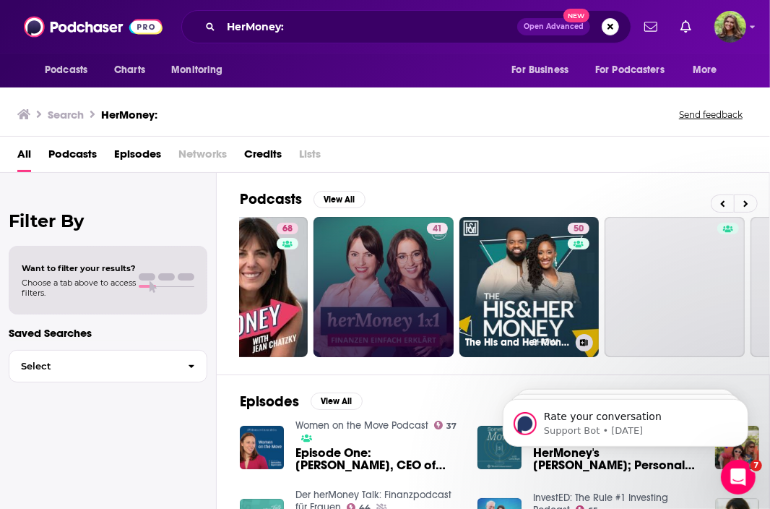
scroll to position [0, 226]
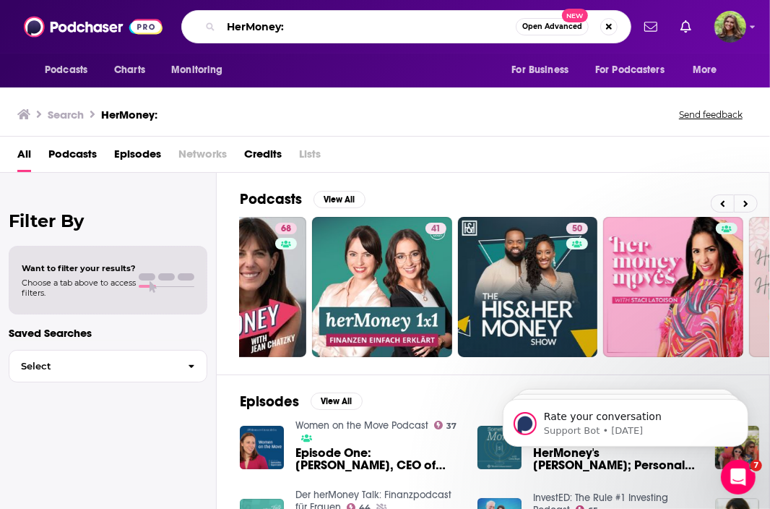
drag, startPoint x: 297, startPoint y: 26, endPoint x: 184, endPoint y: 26, distance: 112.7
click at [184, 26] on div "HerMoney: Open Advanced New" at bounding box center [406, 26] width 450 height 33
type input "women money"
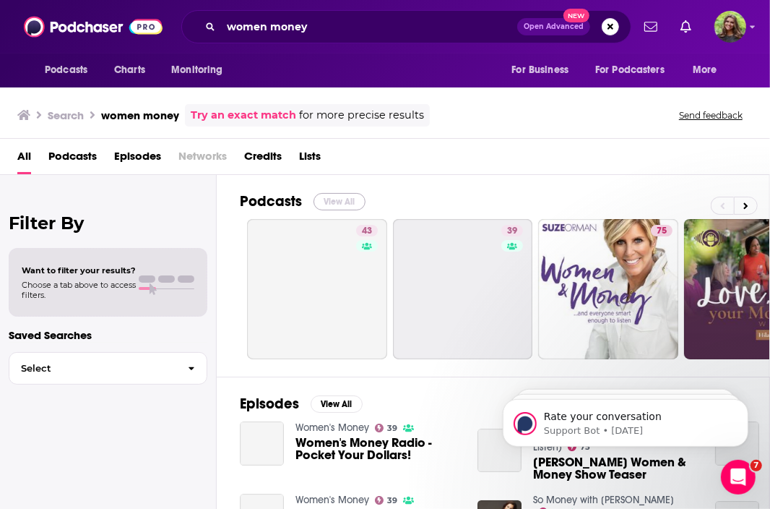
click at [332, 197] on button "View All" at bounding box center [340, 201] width 52 height 17
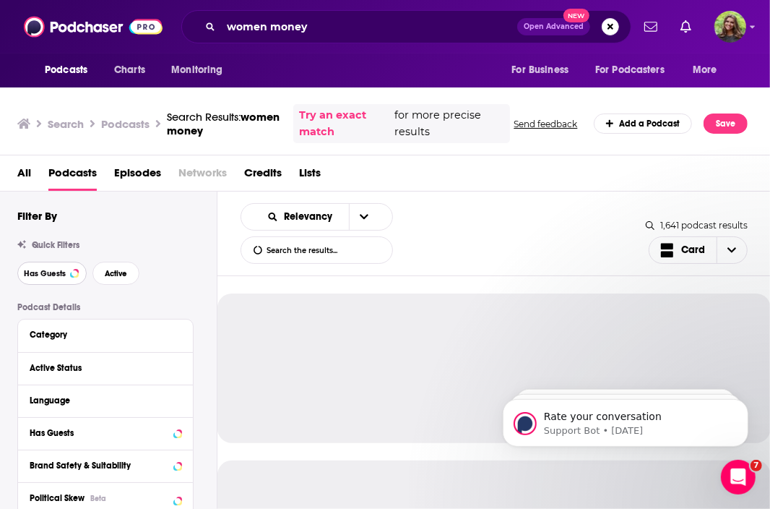
click at [55, 270] on span "Has Guests" at bounding box center [45, 274] width 42 height 8
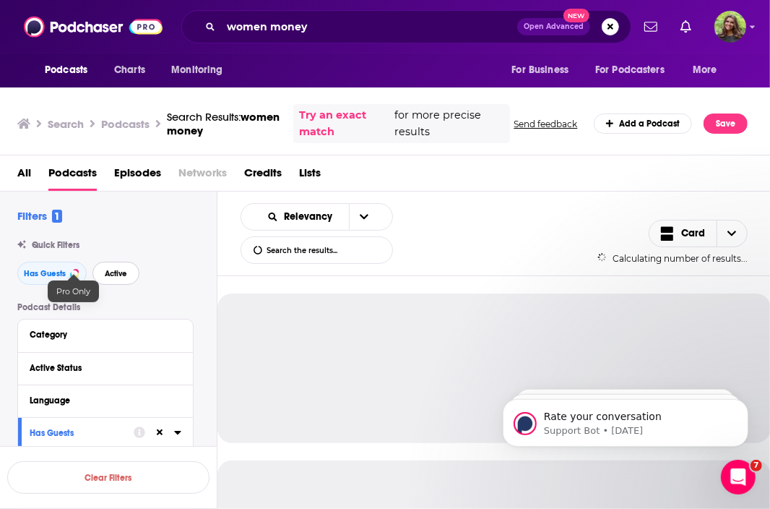
click at [111, 276] on span "Active" at bounding box center [116, 274] width 22 height 8
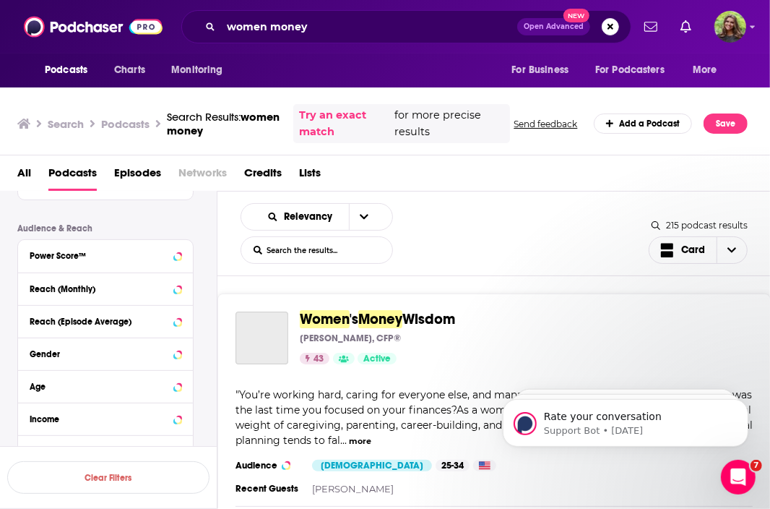
scroll to position [348, 0]
click at [111, 319] on div "Reach (Episode Average)" at bounding box center [87, 321] width 115 height 10
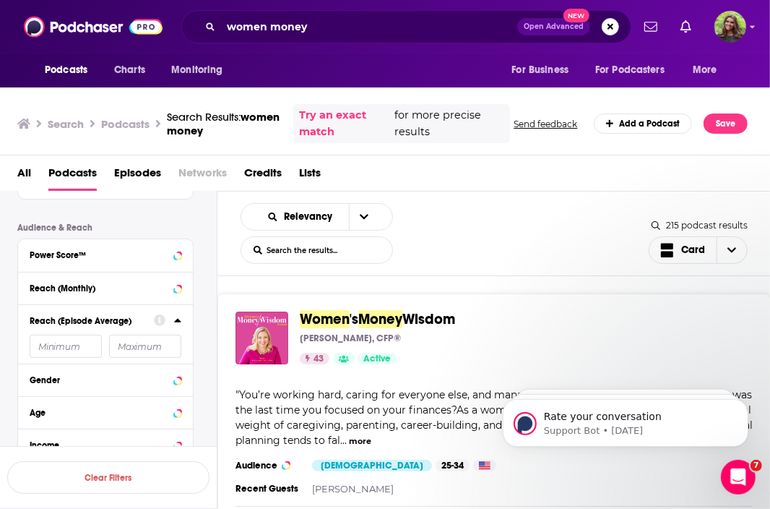
click at [69, 341] on input "number" at bounding box center [66, 346] width 72 height 23
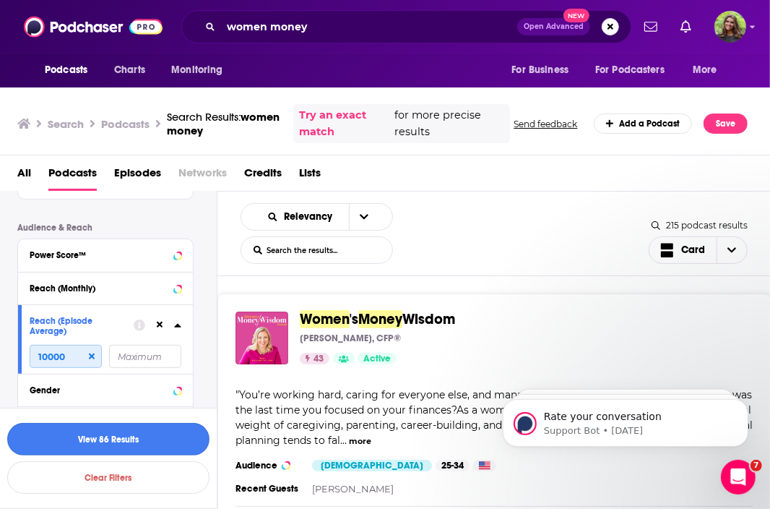
type input "10000"
click at [81, 439] on button "View 86 Results" at bounding box center [108, 439] width 202 height 33
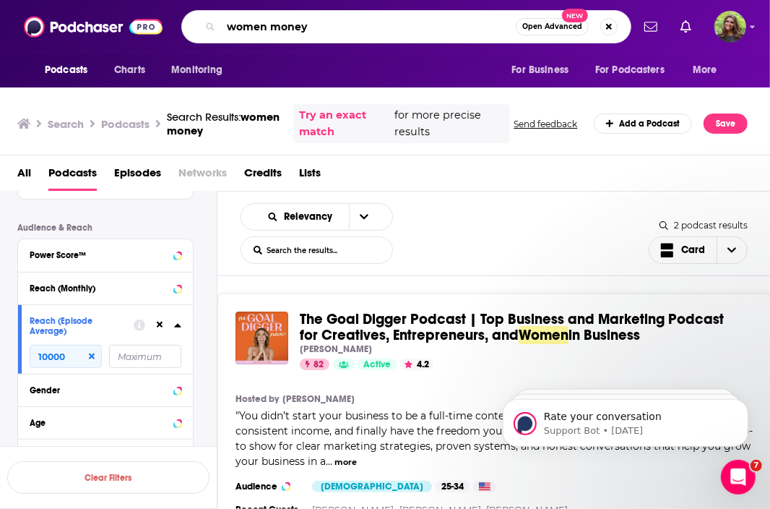
click at [321, 22] on input "women money" at bounding box center [368, 26] width 295 height 23
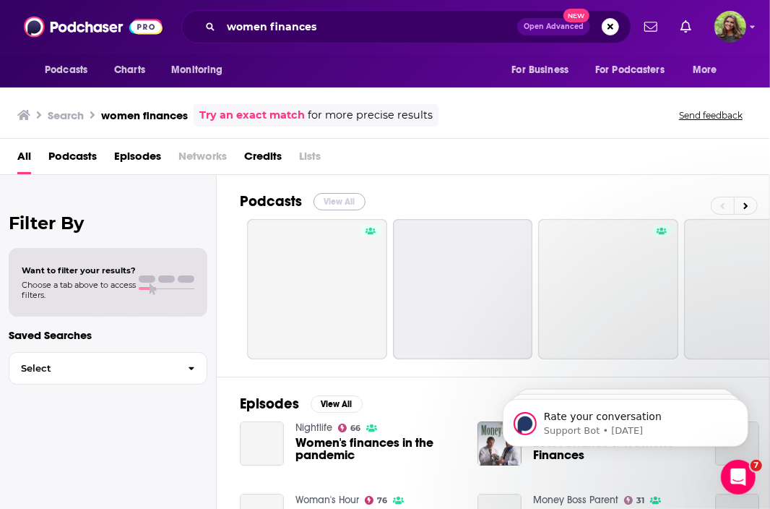
click at [337, 202] on button "View All" at bounding box center [340, 201] width 52 height 17
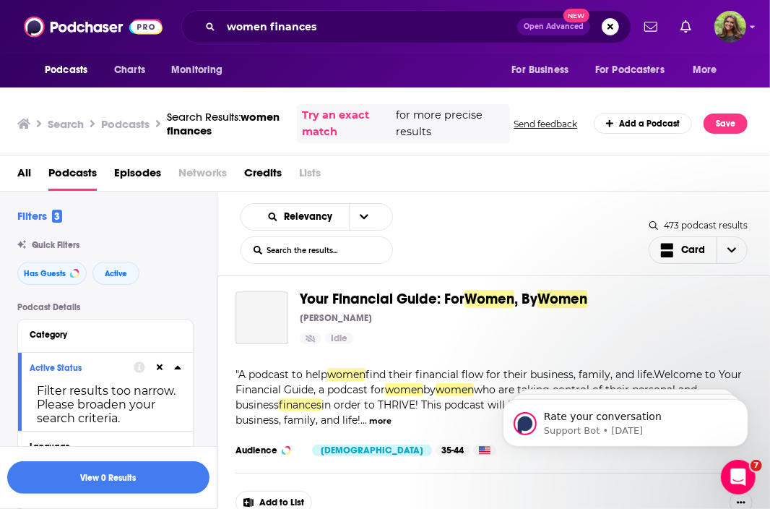
scroll to position [2544, 0]
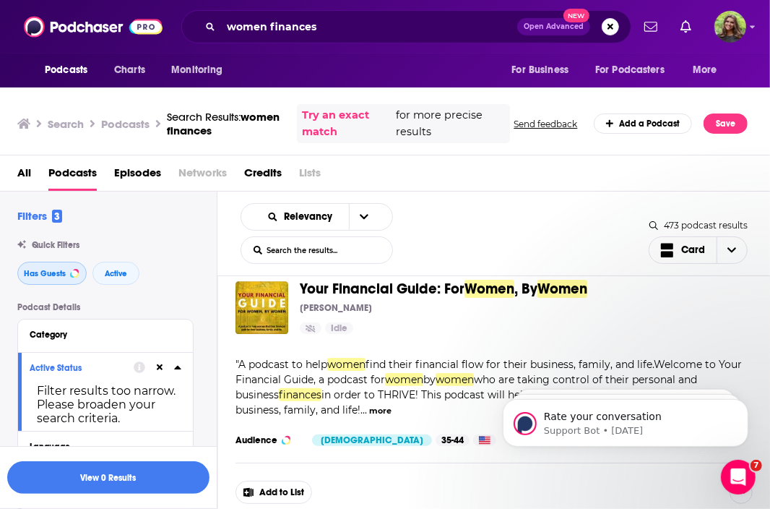
click at [40, 272] on span "Has Guests" at bounding box center [45, 274] width 42 height 8
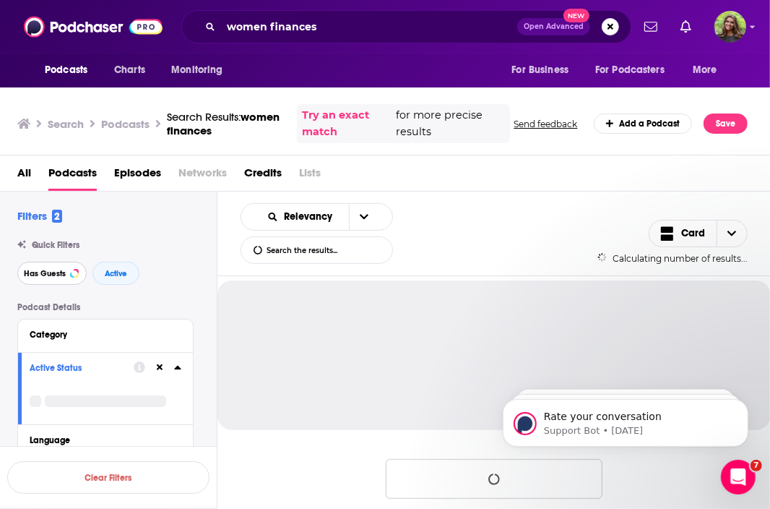
click at [57, 275] on span "Has Guests" at bounding box center [45, 274] width 42 height 8
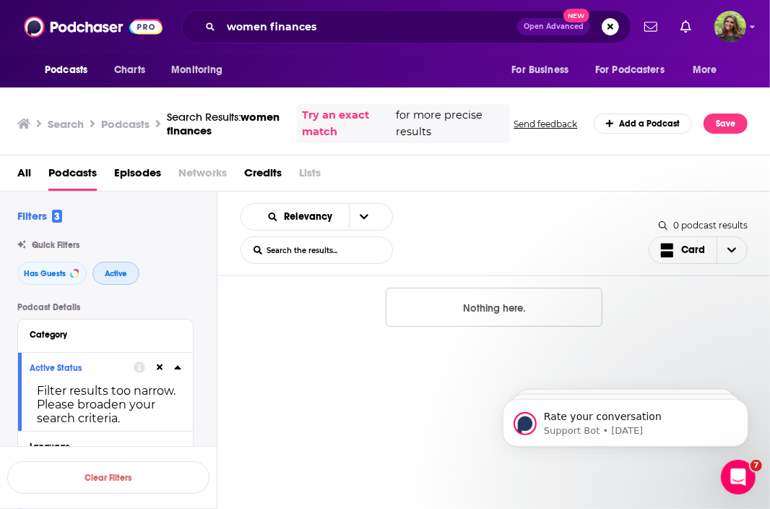
click at [108, 272] on span "Active" at bounding box center [116, 274] width 22 height 8
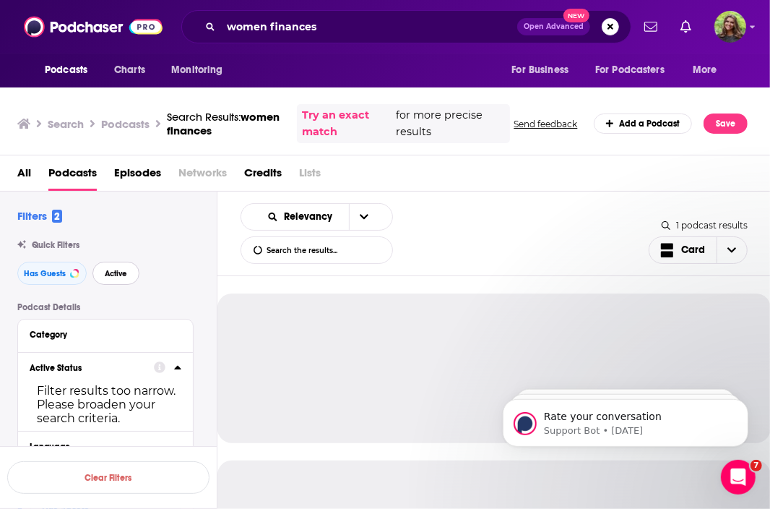
click at [108, 272] on span "Active" at bounding box center [116, 274] width 22 height 8
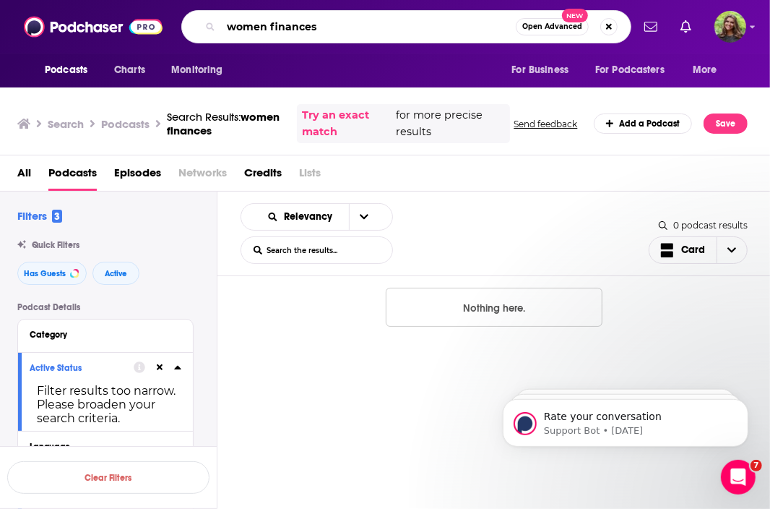
click at [358, 27] on input "women finances" at bounding box center [368, 26] width 295 height 23
type input "women"
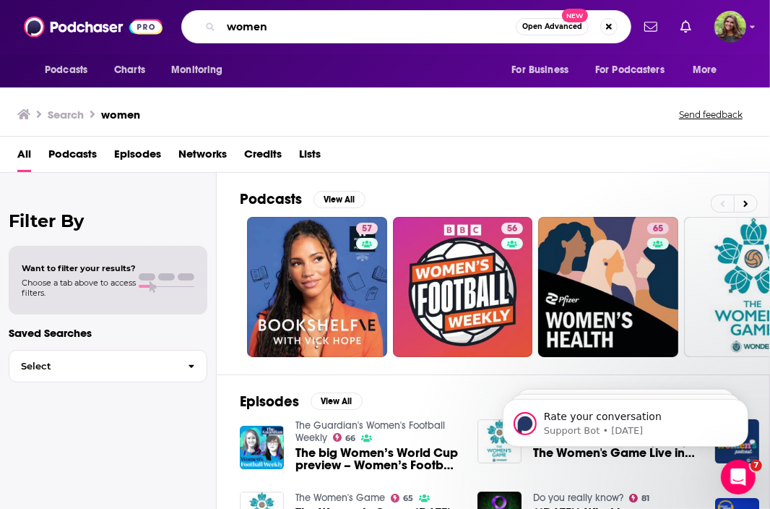
drag, startPoint x: 307, startPoint y: 29, endPoint x: 178, endPoint y: 29, distance: 128.6
click at [178, 29] on div "Podcasts Charts Monitoring women Open Advanced New For Business For Podcasters …" at bounding box center [401, 26] width 462 height 33
type input "brown ambition"
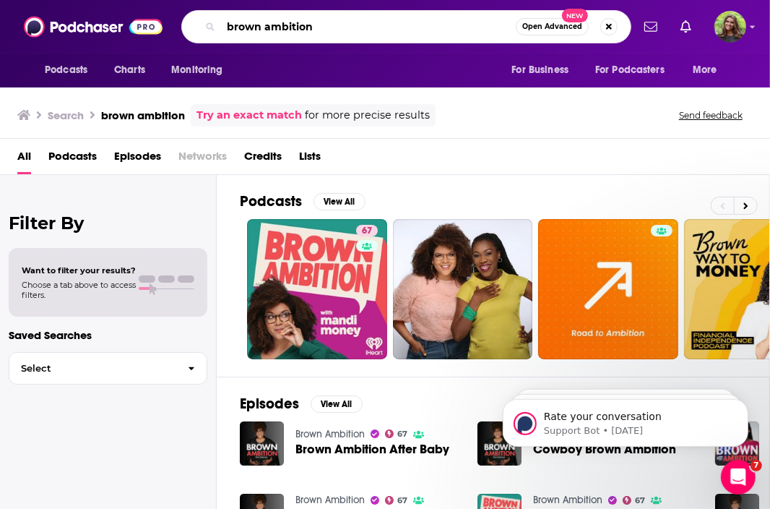
drag, startPoint x: 334, startPoint y: 35, endPoint x: 186, endPoint y: 35, distance: 148.1
click at [186, 35] on div "brown ambition Open Advanced New" at bounding box center [406, 26] width 450 height 33
drag, startPoint x: 317, startPoint y: 27, endPoint x: 148, endPoint y: 22, distance: 169.1
click at [148, 22] on div "Podcasts Charts Monitoring brown ambition Open Advanced New For Business For Po…" at bounding box center [385, 26] width 770 height 53
type input "her dinero"
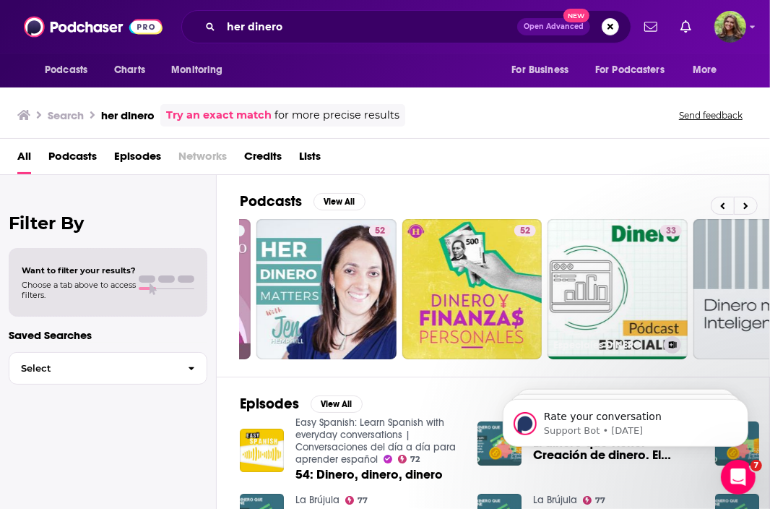
scroll to position [0, 564]
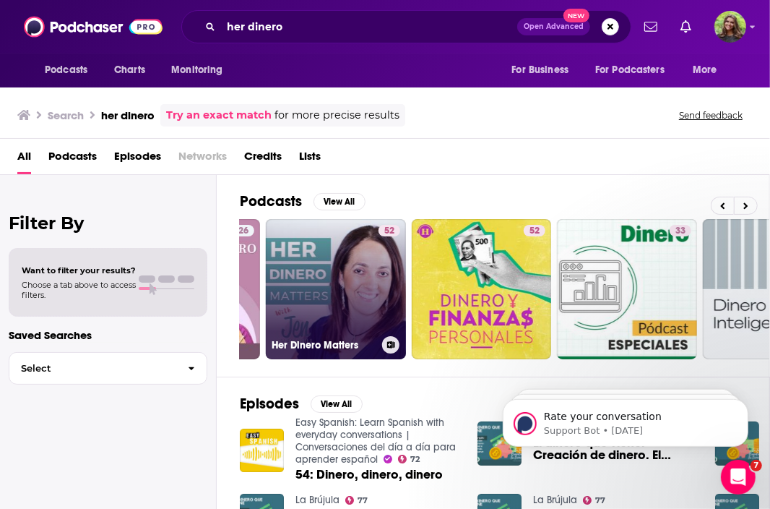
click at [347, 287] on link "52 Her Dinero Matters" at bounding box center [336, 289] width 140 height 140
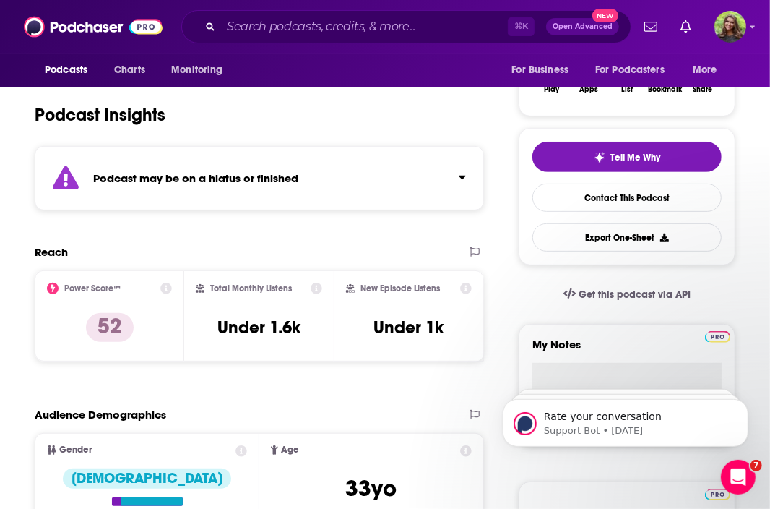
scroll to position [134, 0]
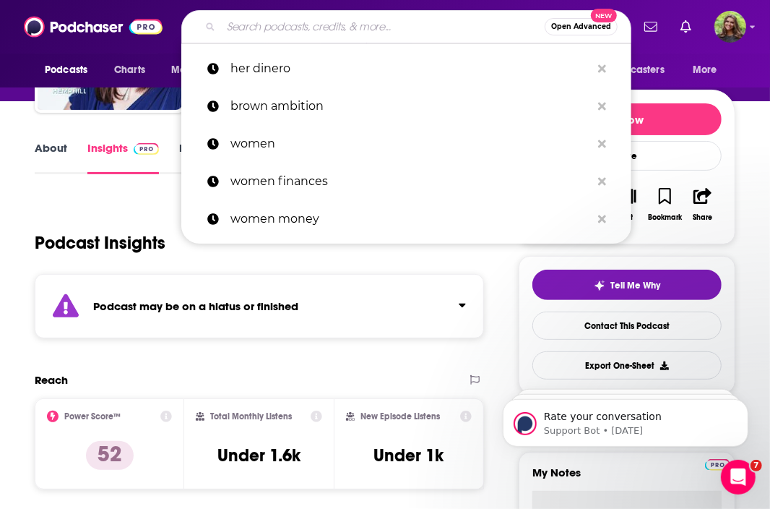
click at [314, 20] on input "Search podcasts, credits, & more..." at bounding box center [383, 26] width 324 height 23
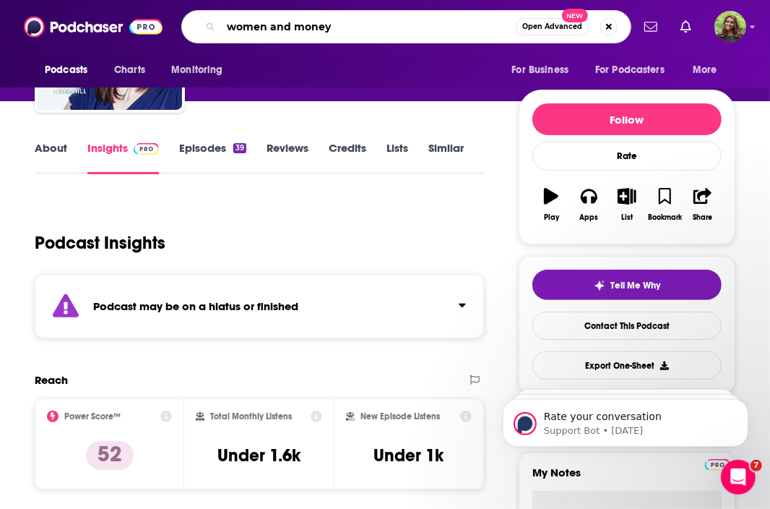
type input "women and money"
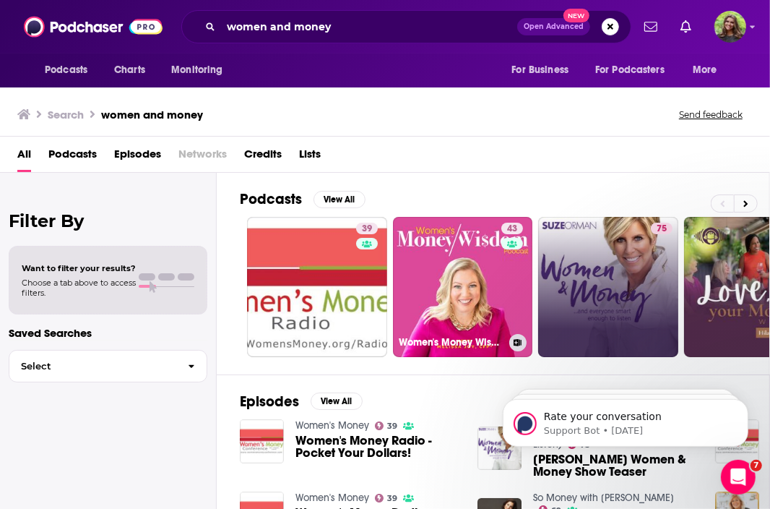
click at [630, 308] on link "75" at bounding box center [608, 287] width 140 height 140
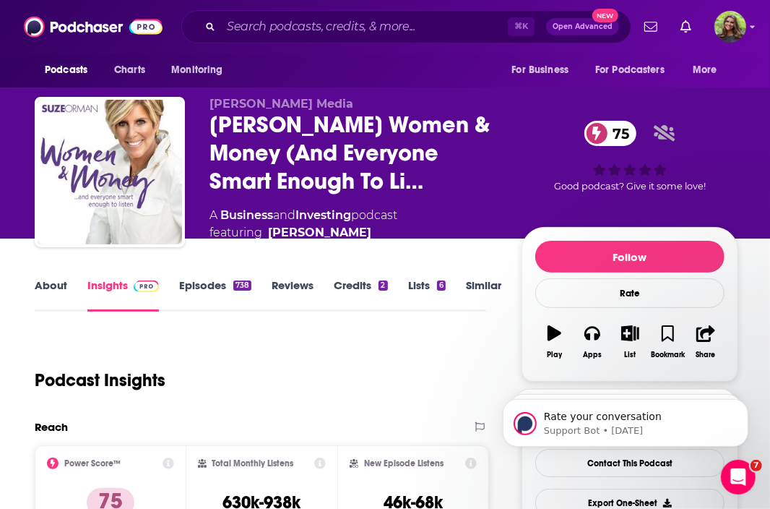
click at [48, 291] on link "About" at bounding box center [51, 294] width 33 height 33
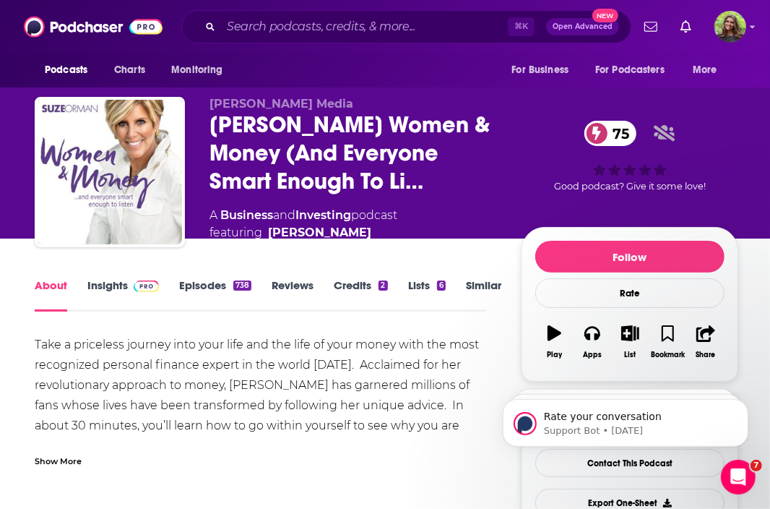
click at [206, 283] on link "Episodes 738" at bounding box center [215, 294] width 72 height 33
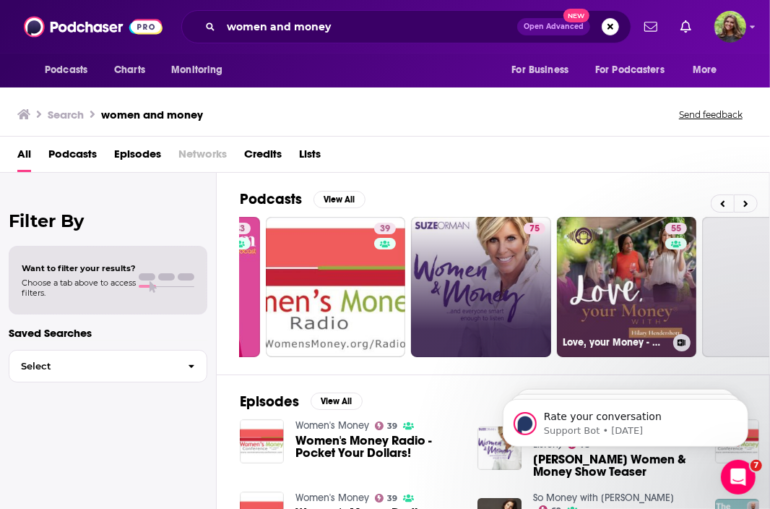
scroll to position [0, 152]
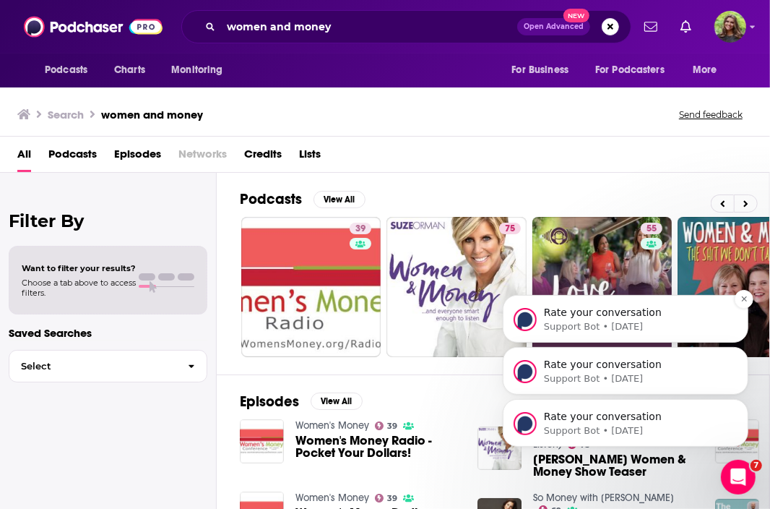
click at [575, 340] on div "Rate your conversation Support Bot • 1d ago" at bounding box center [625, 318] width 246 height 48
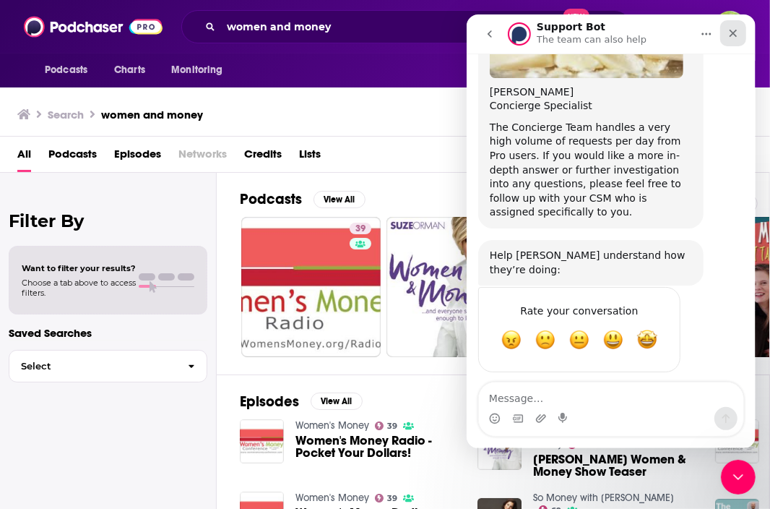
scroll to position [461, 0]
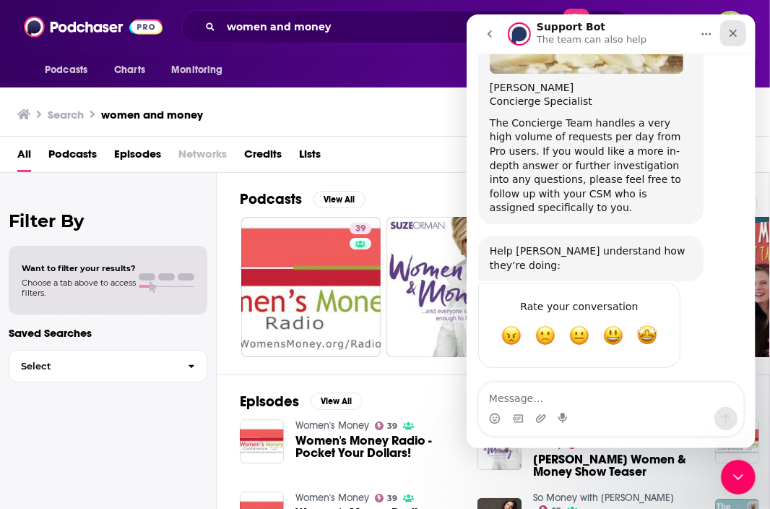
click at [733, 34] on icon "Close" at bounding box center [733, 34] width 8 height 8
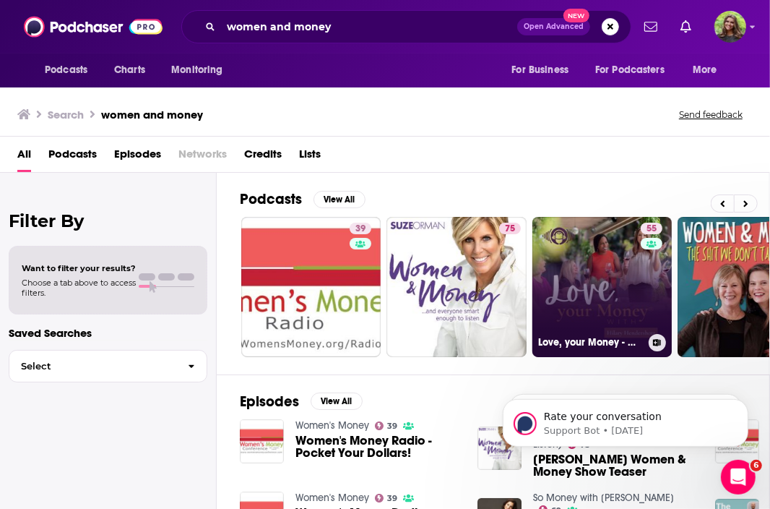
scroll to position [459, 0]
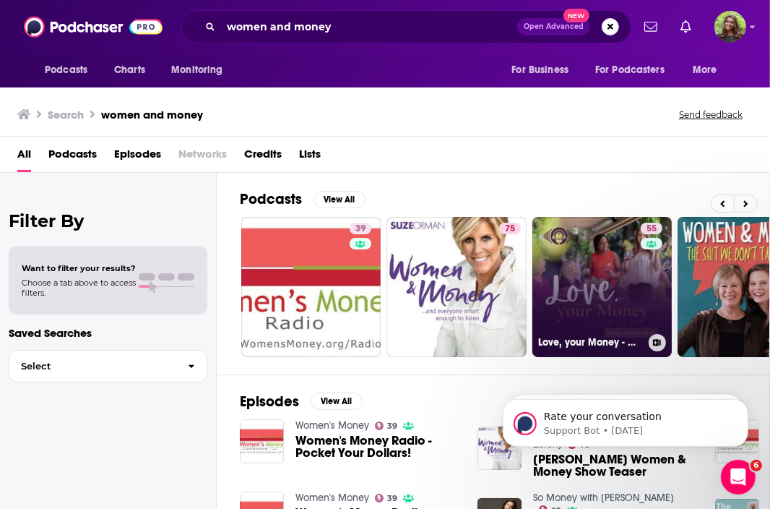
click at [599, 307] on link "55 Love, your Money - Wealth, Money, and Financial Advisor for Women" at bounding box center [603, 287] width 140 height 140
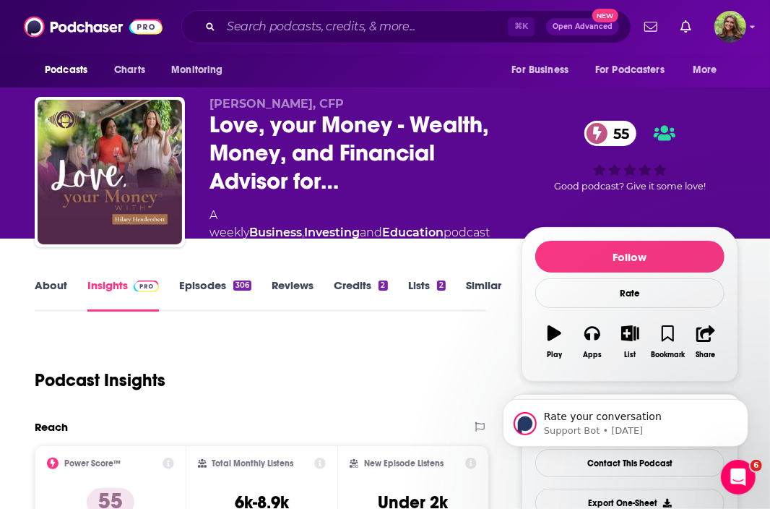
click at [57, 288] on link "About" at bounding box center [51, 294] width 33 height 33
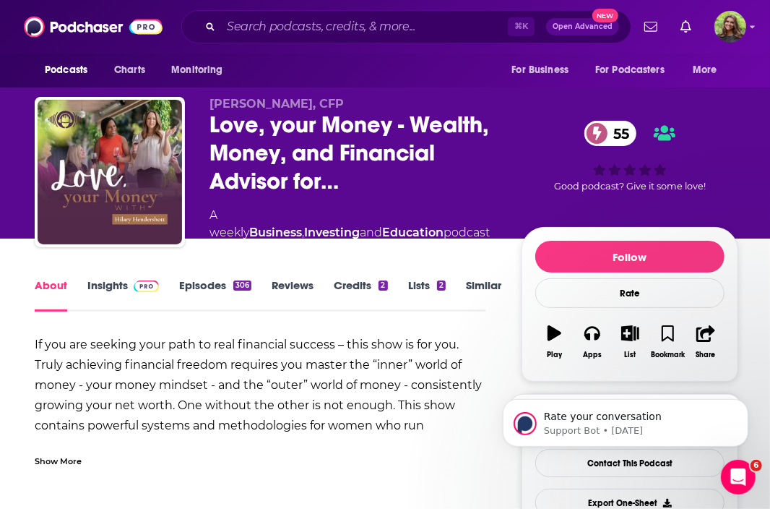
click at [191, 290] on link "Episodes 306" at bounding box center [215, 294] width 72 height 33
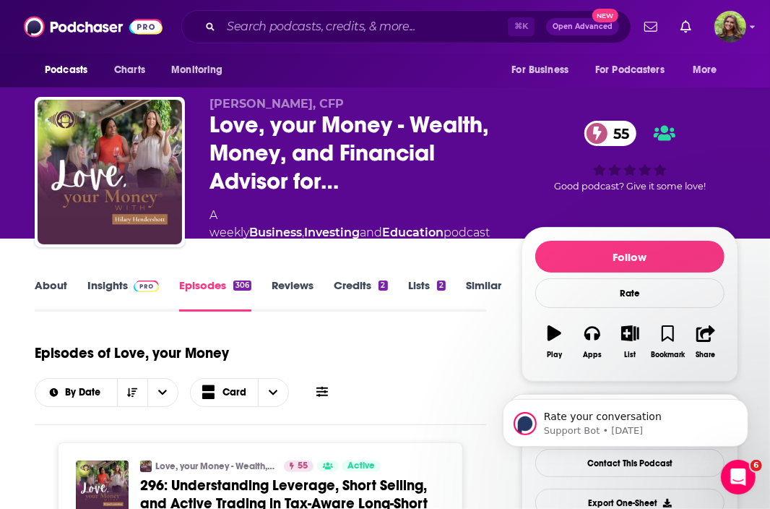
click at [100, 283] on link "Insights" at bounding box center [123, 294] width 72 height 33
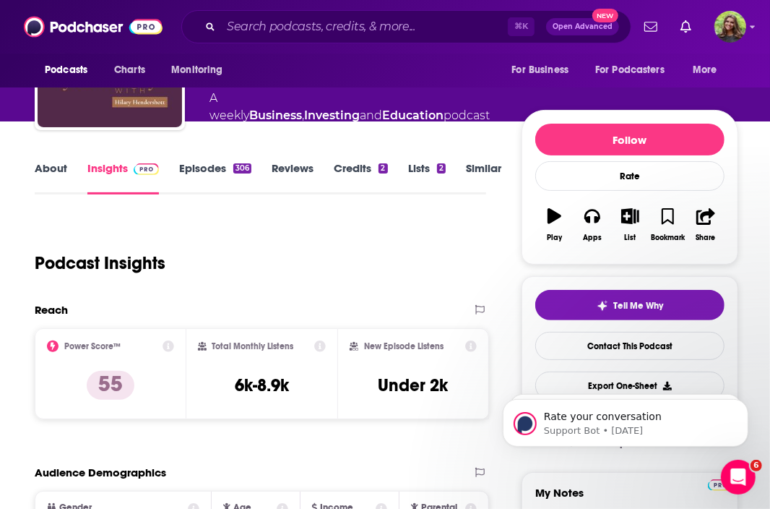
scroll to position [116, 0]
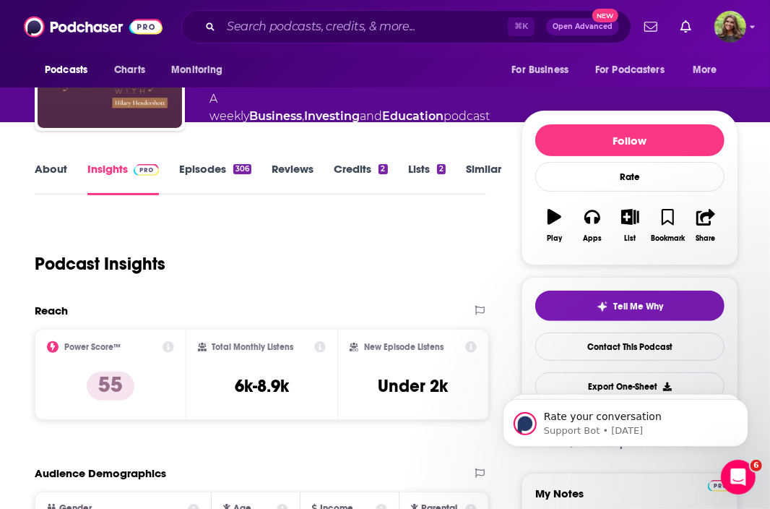
click at [200, 165] on link "Episodes 306" at bounding box center [215, 178] width 72 height 33
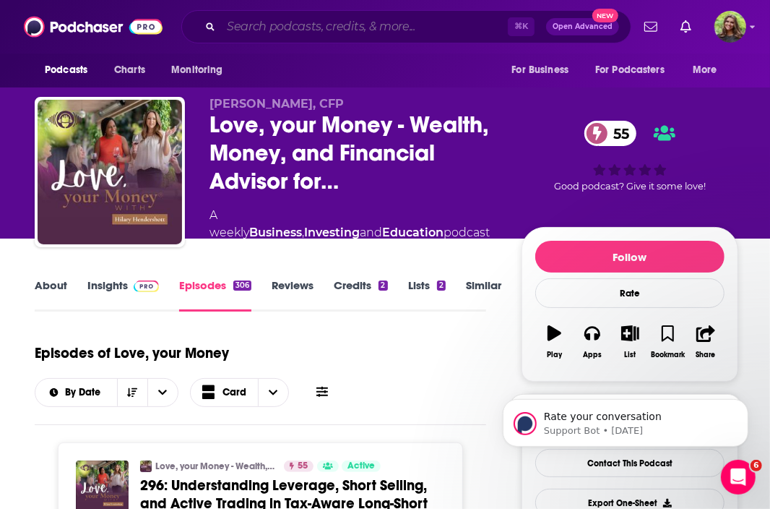
click at [262, 27] on input "Search podcasts, credits, & more..." at bounding box center [364, 26] width 287 height 23
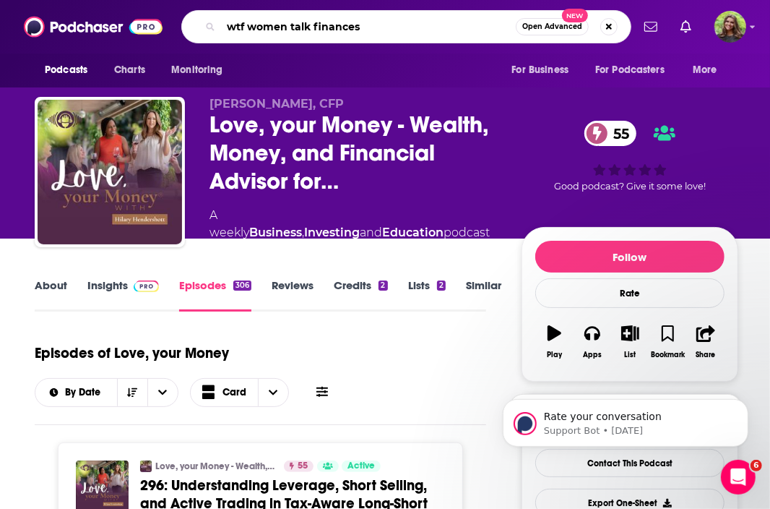
type input "wtf women talk finances"
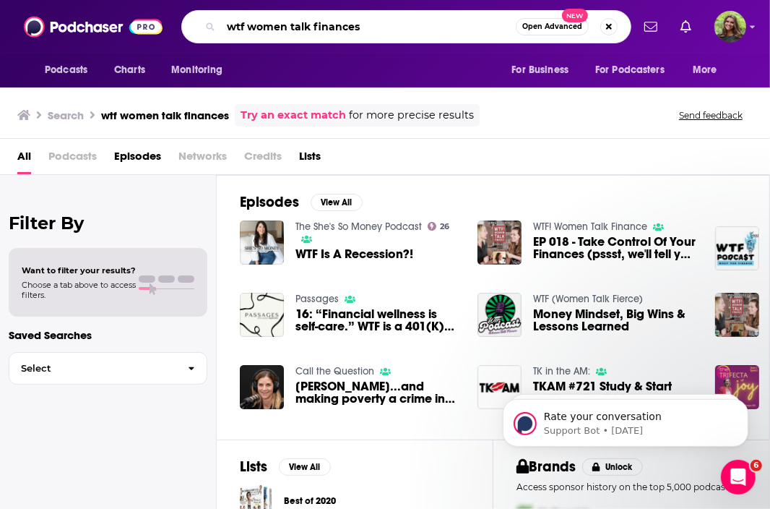
drag, startPoint x: 383, startPoint y: 33, endPoint x: 137, endPoint y: 27, distance: 245.7
click at [137, 27] on div "Podcasts Charts Monitoring wtf women talk finances Open Advanced New For Busine…" at bounding box center [385, 26] width 770 height 53
type input "the fairer cents"
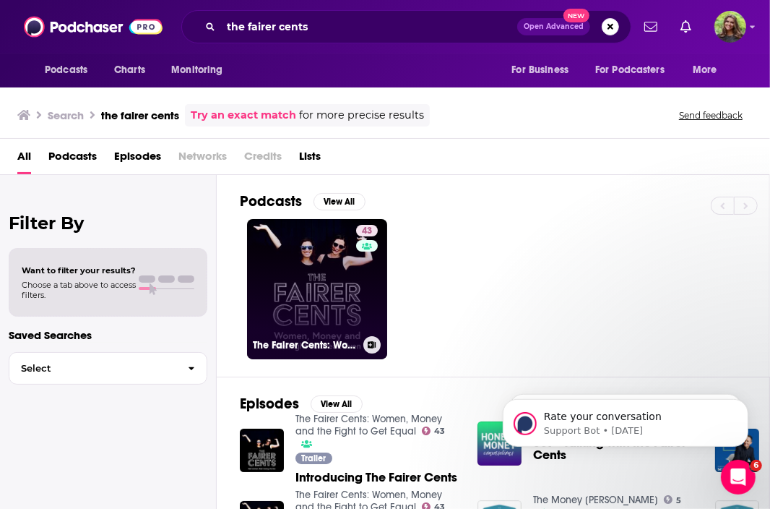
click at [342, 272] on link "43 The Fairer Cents: Women, Money and the Fight to Get Equal" at bounding box center [317, 289] width 140 height 140
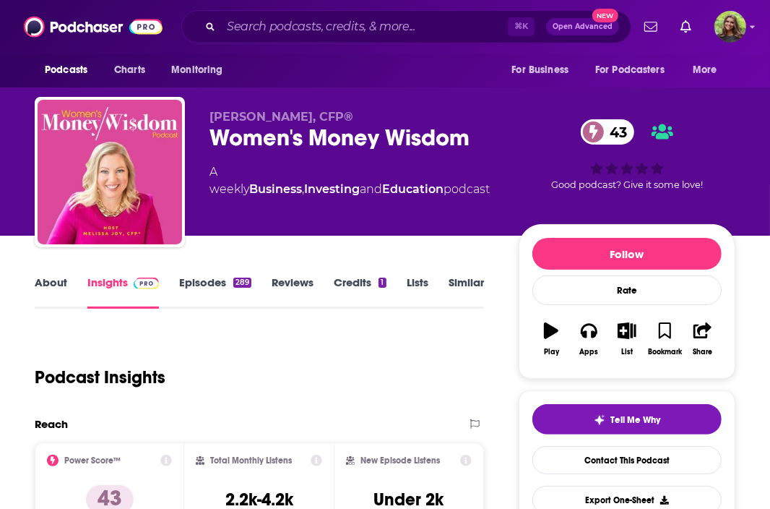
click at [198, 283] on link "Episodes 289" at bounding box center [215, 291] width 72 height 33
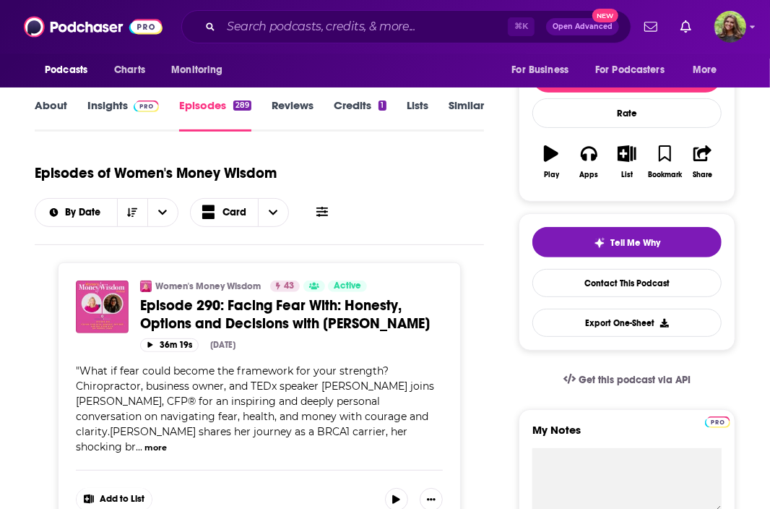
scroll to position [103, 0]
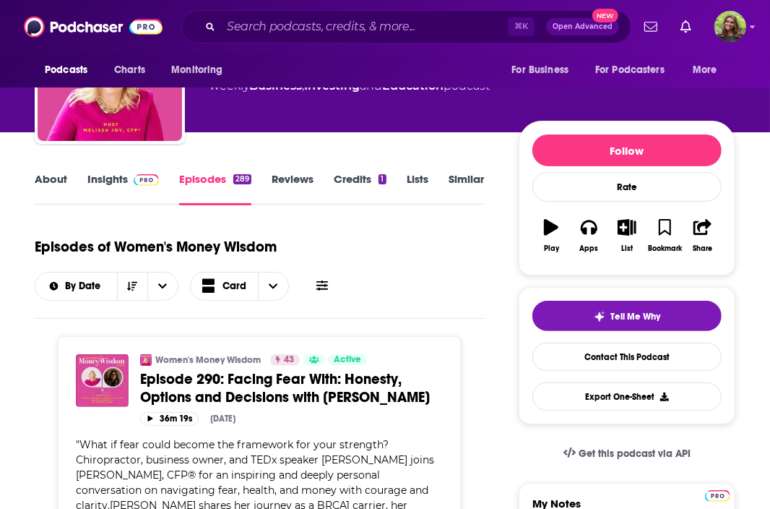
click at [96, 179] on link "Insights" at bounding box center [123, 188] width 72 height 33
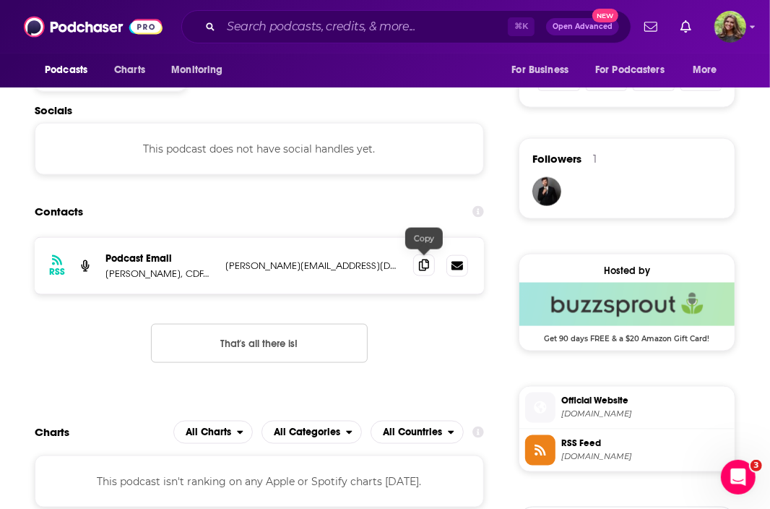
click at [425, 262] on icon at bounding box center [424, 265] width 10 height 12
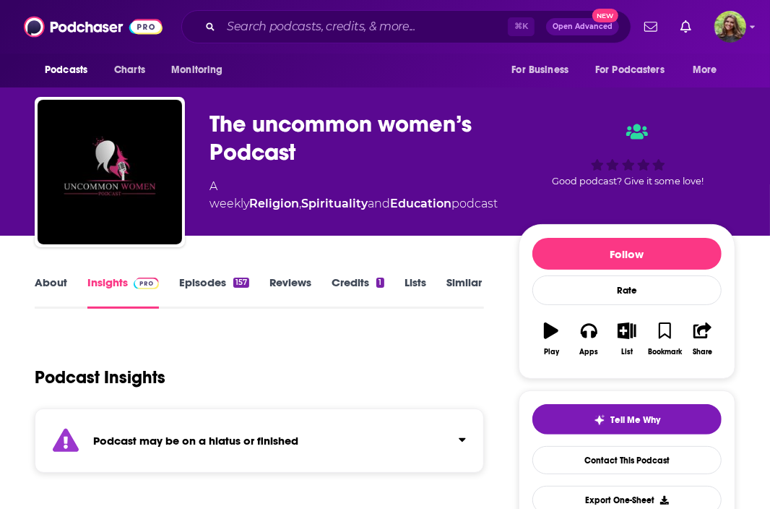
click at [211, 277] on link "Episodes 157" at bounding box center [214, 291] width 70 height 33
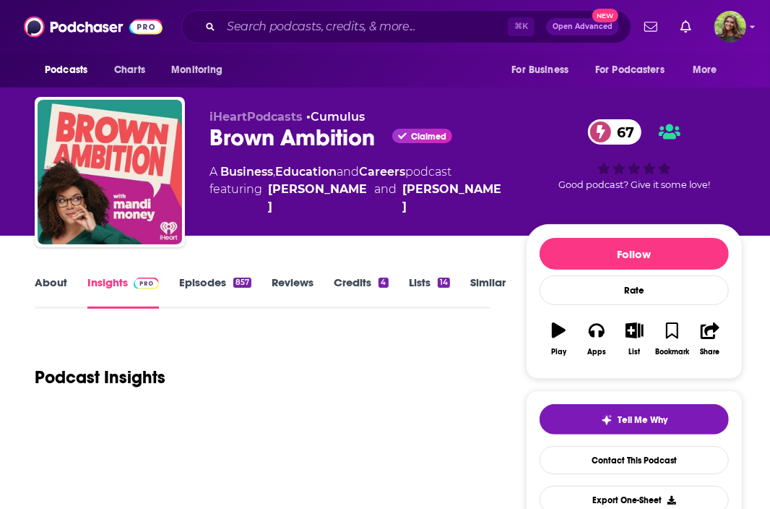
click at [208, 291] on link "Episodes 857" at bounding box center [215, 291] width 72 height 33
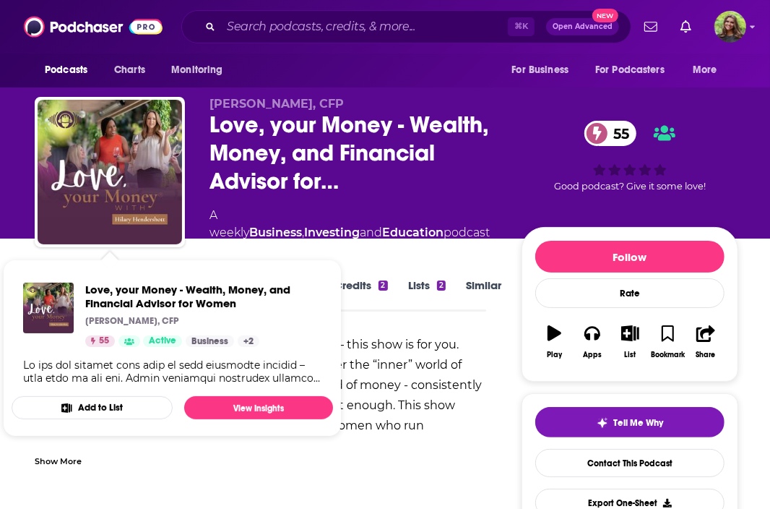
click at [334, 252] on span "Love, your Money - Wealth, Money, and Financial Advisor for Women [PERSON_NAME]…" at bounding box center [172, 348] width 339 height 194
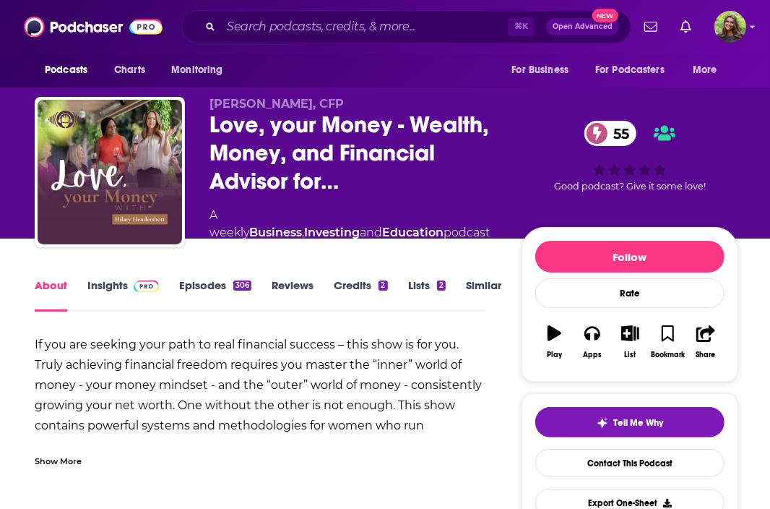
click at [217, 293] on link "Episodes 306" at bounding box center [215, 294] width 72 height 33
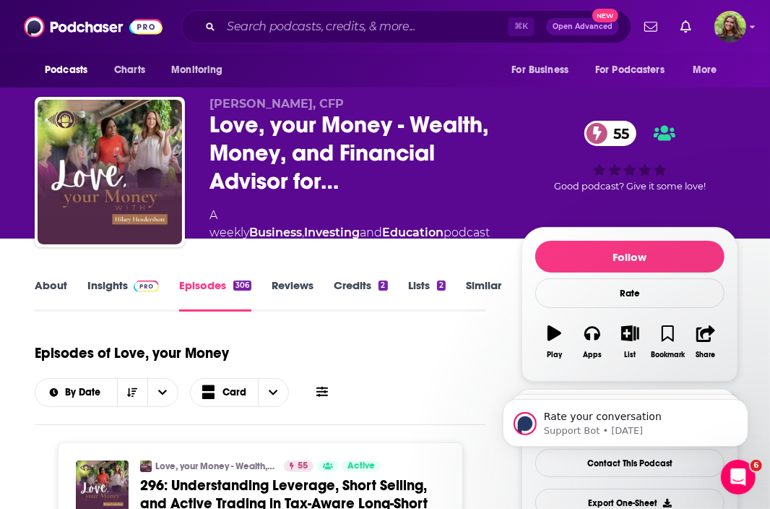
click at [111, 291] on link "Insights" at bounding box center [123, 294] width 72 height 33
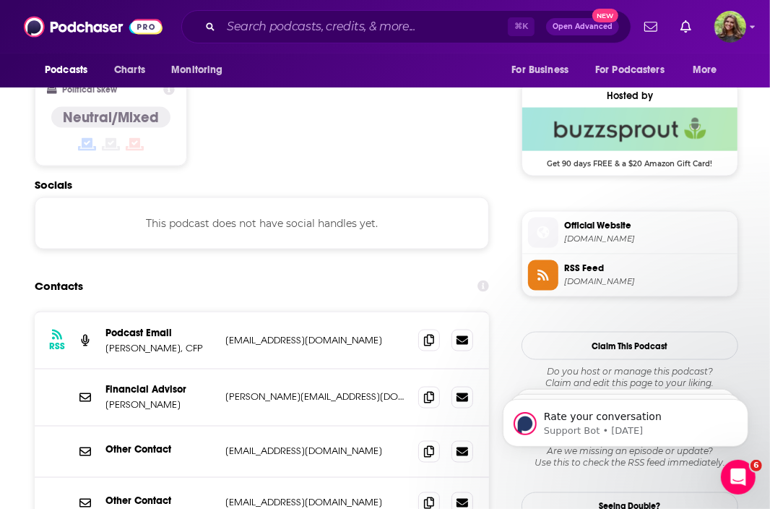
scroll to position [1161, 0]
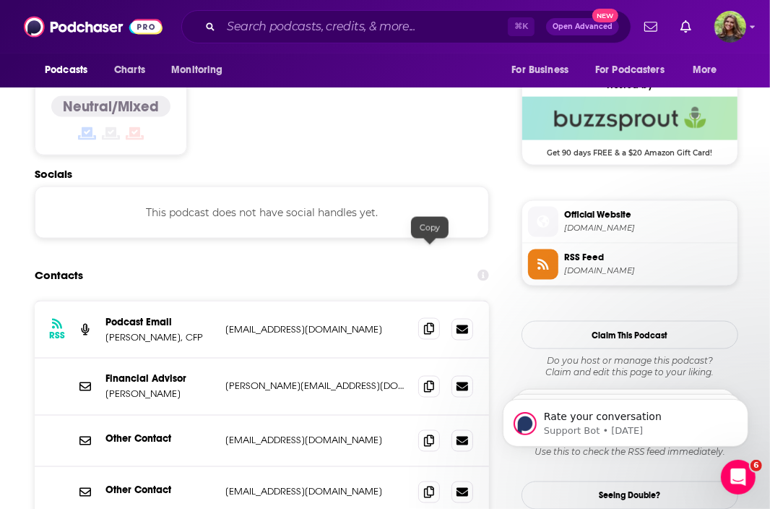
click at [431, 323] on icon at bounding box center [429, 329] width 10 height 12
